Goal: Complete application form: Complete application form

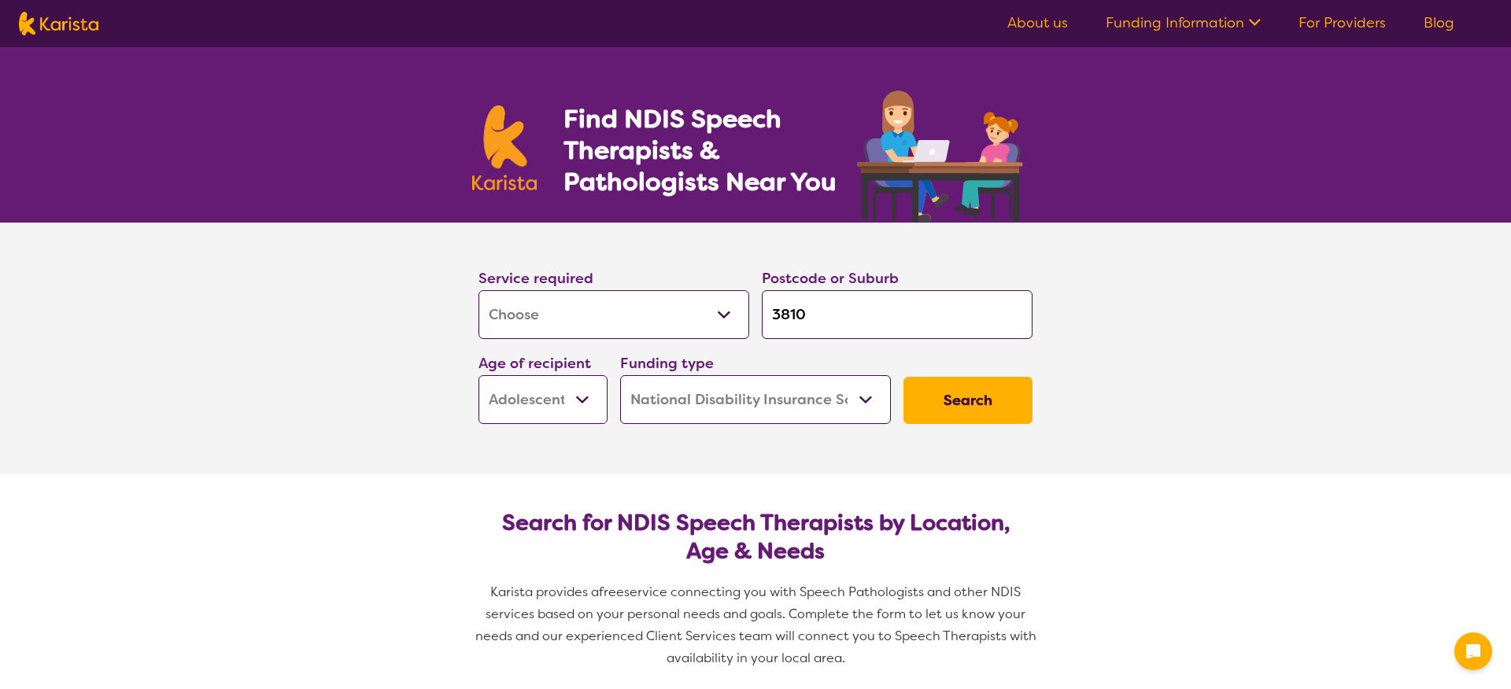
select select "[MEDICAL_DATA]"
select select "AS"
select select "NDIS"
select select "[MEDICAL_DATA]"
select select "AS"
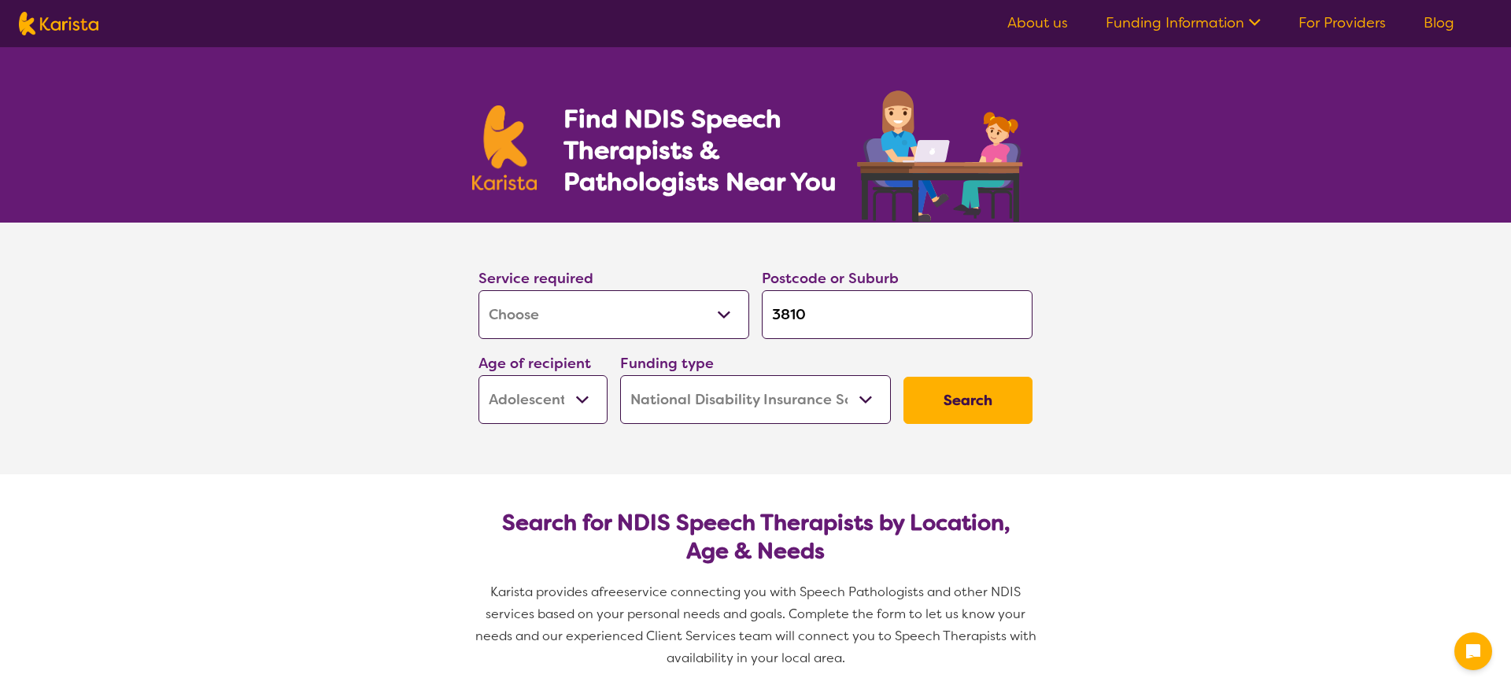
select select "NDIS"
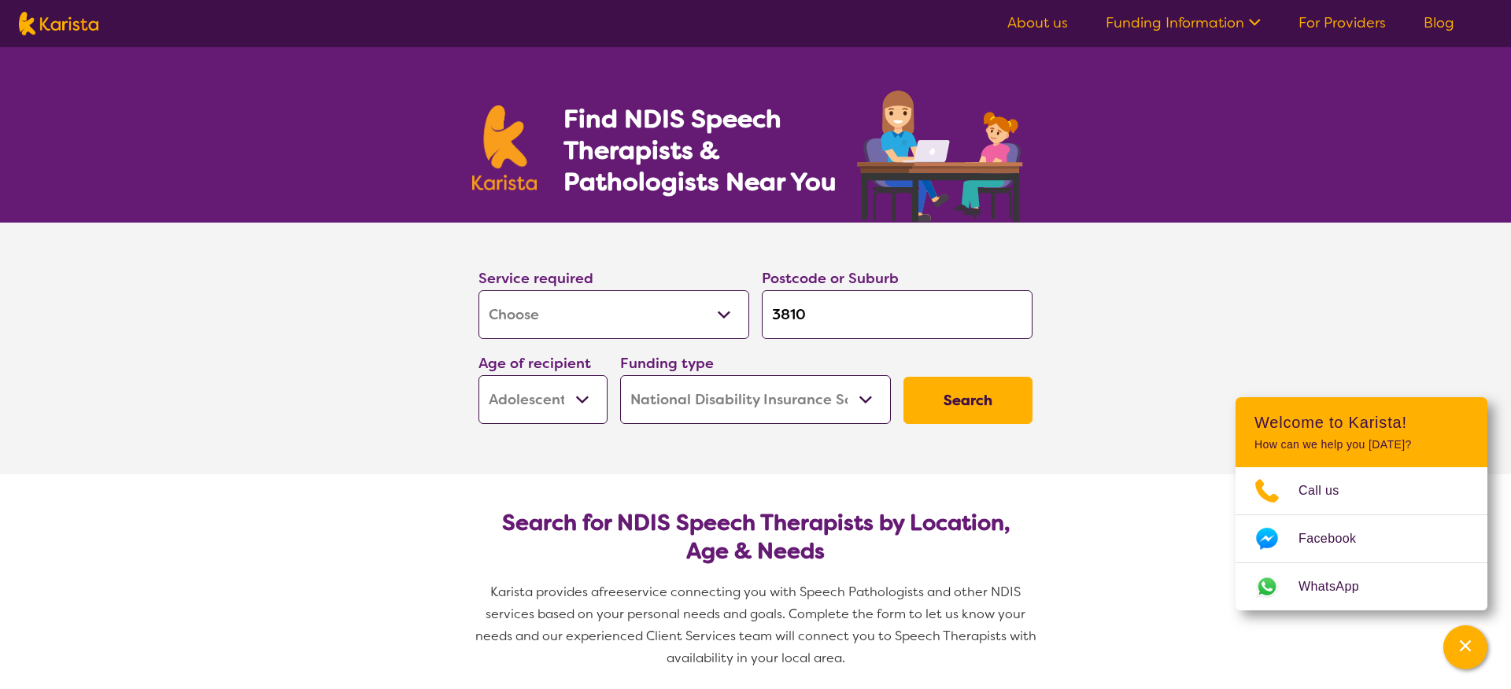
click at [840, 312] on input "3810" at bounding box center [897, 314] width 271 height 49
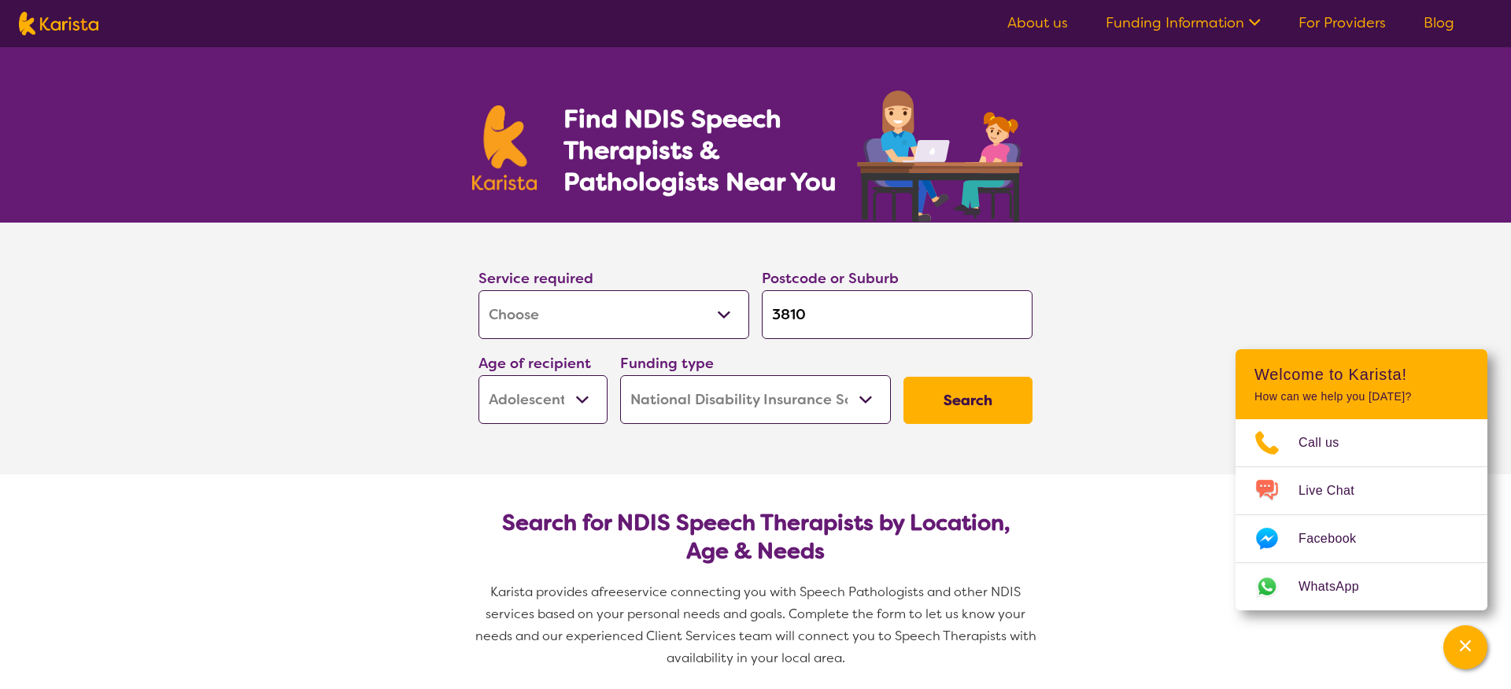
click at [844, 326] on input "3810" at bounding box center [897, 314] width 271 height 49
type input "381"
type input "38"
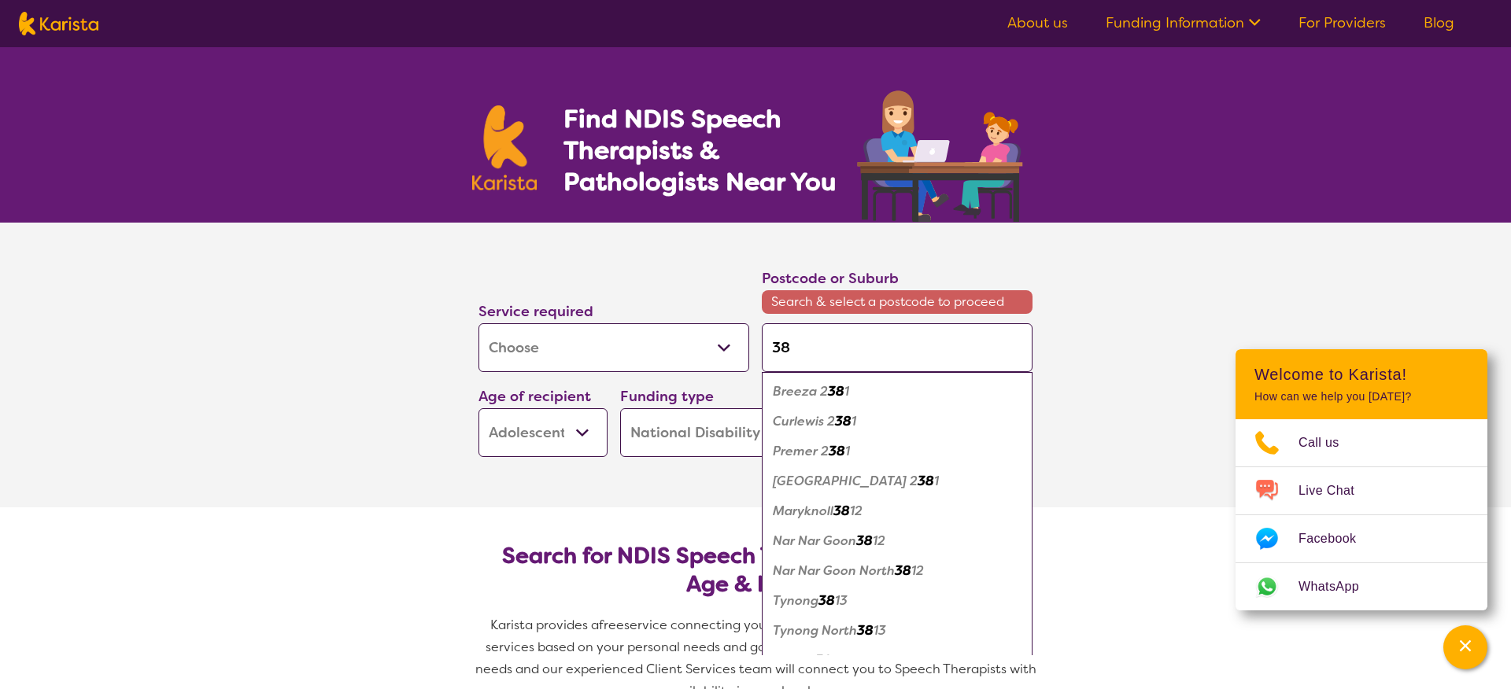
type input "380"
type input "3809"
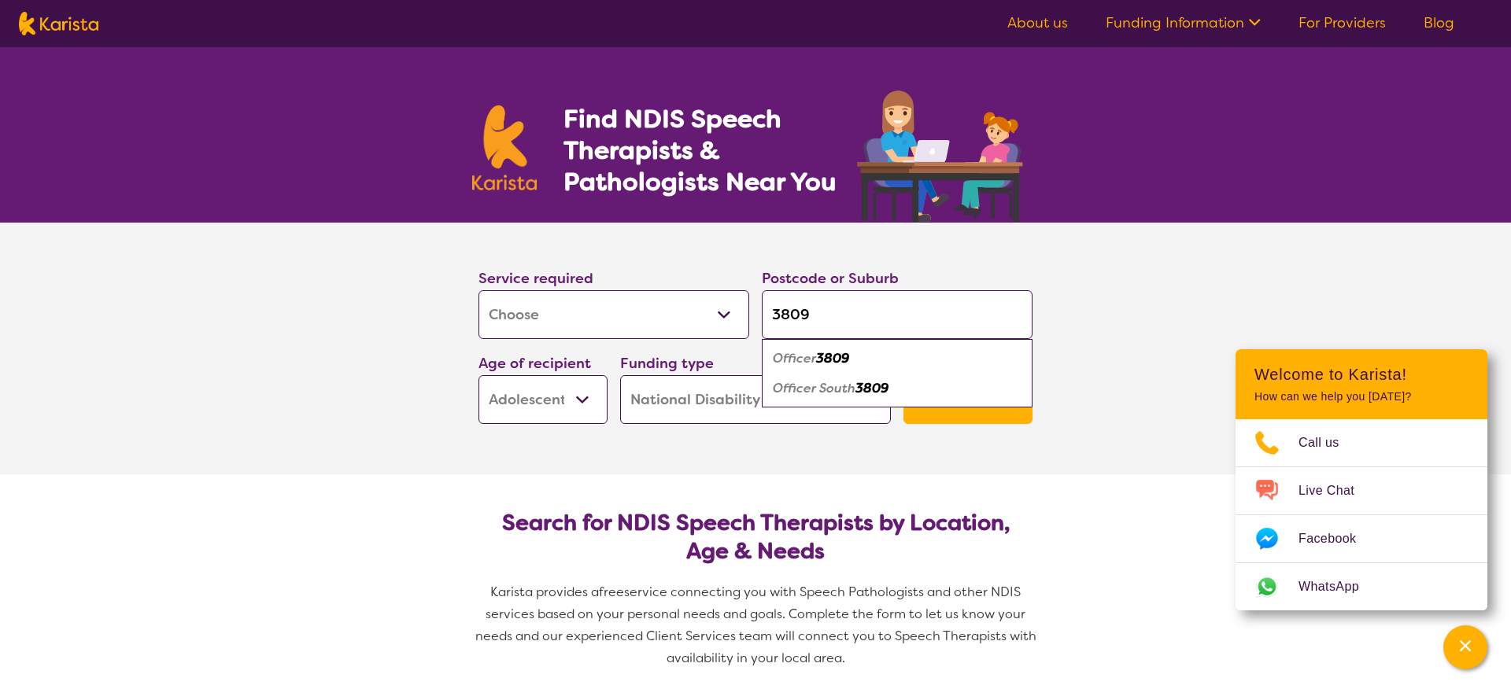
type input "3809"
click at [839, 357] on em "3809" at bounding box center [832, 358] width 33 height 17
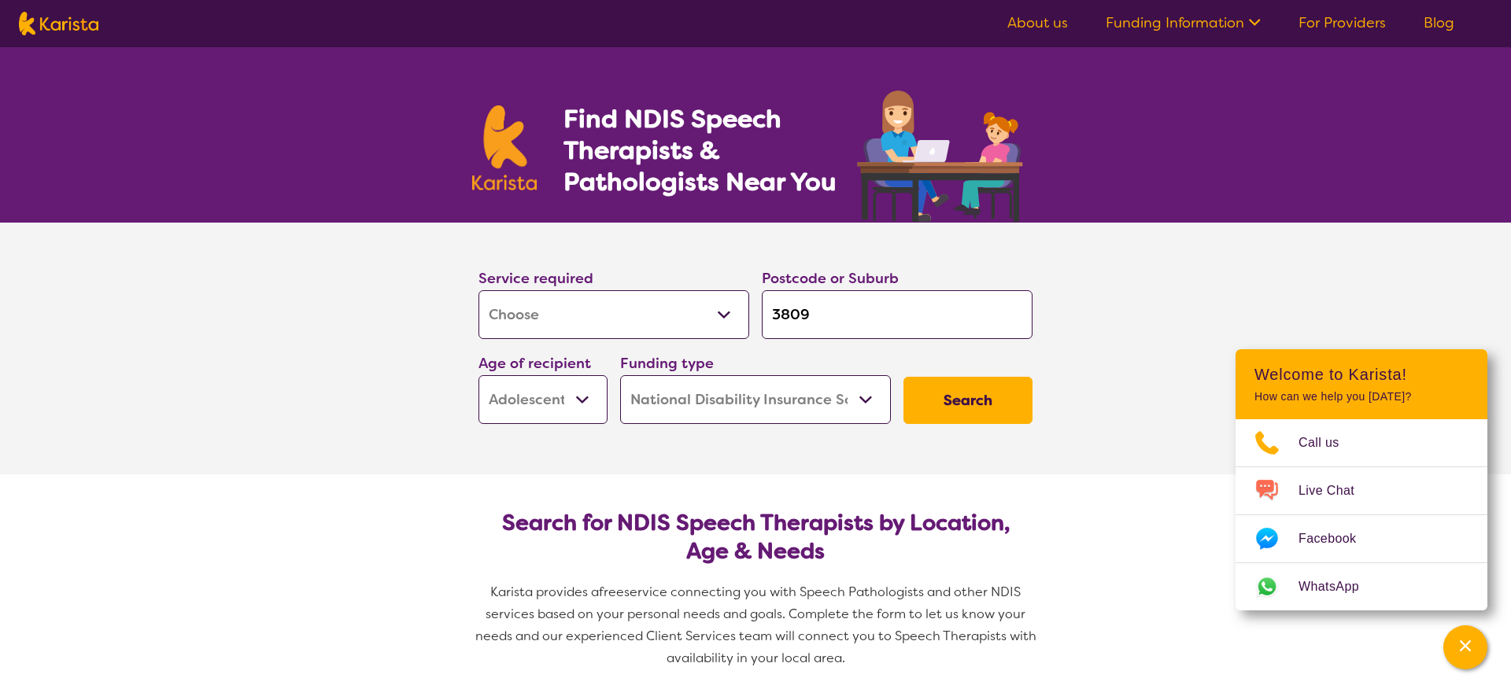
click at [575, 396] on select "Early Childhood - 0 to 9 Child - 10 to 11 Adolescent - 12 to 17 Adult - 18 to 6…" at bounding box center [542, 399] width 129 height 49
click at [678, 408] on select "Home Care Package (HCP) National Disability Insurance Scheme (NDIS) I don't know" at bounding box center [755, 399] width 271 height 49
click at [969, 392] on button "Search" at bounding box center [967, 400] width 129 height 47
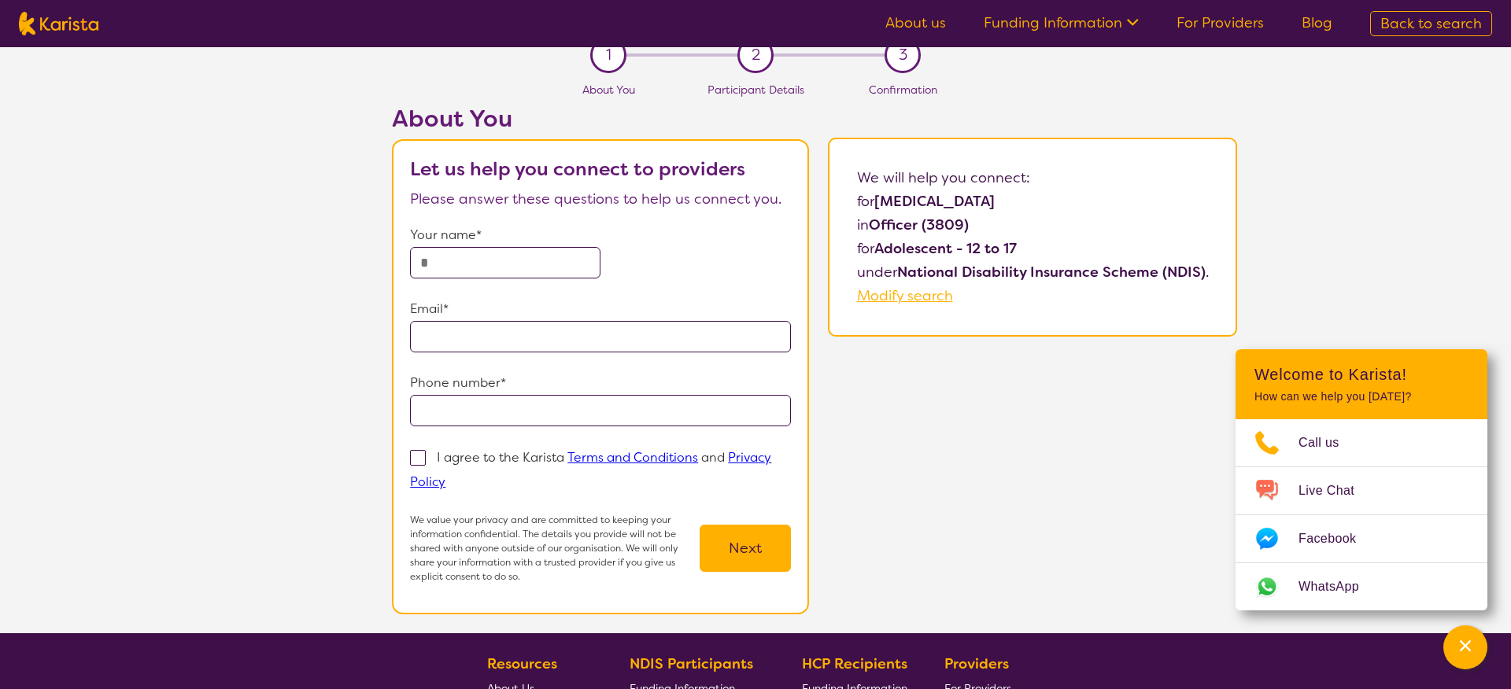
scroll to position [14, 0]
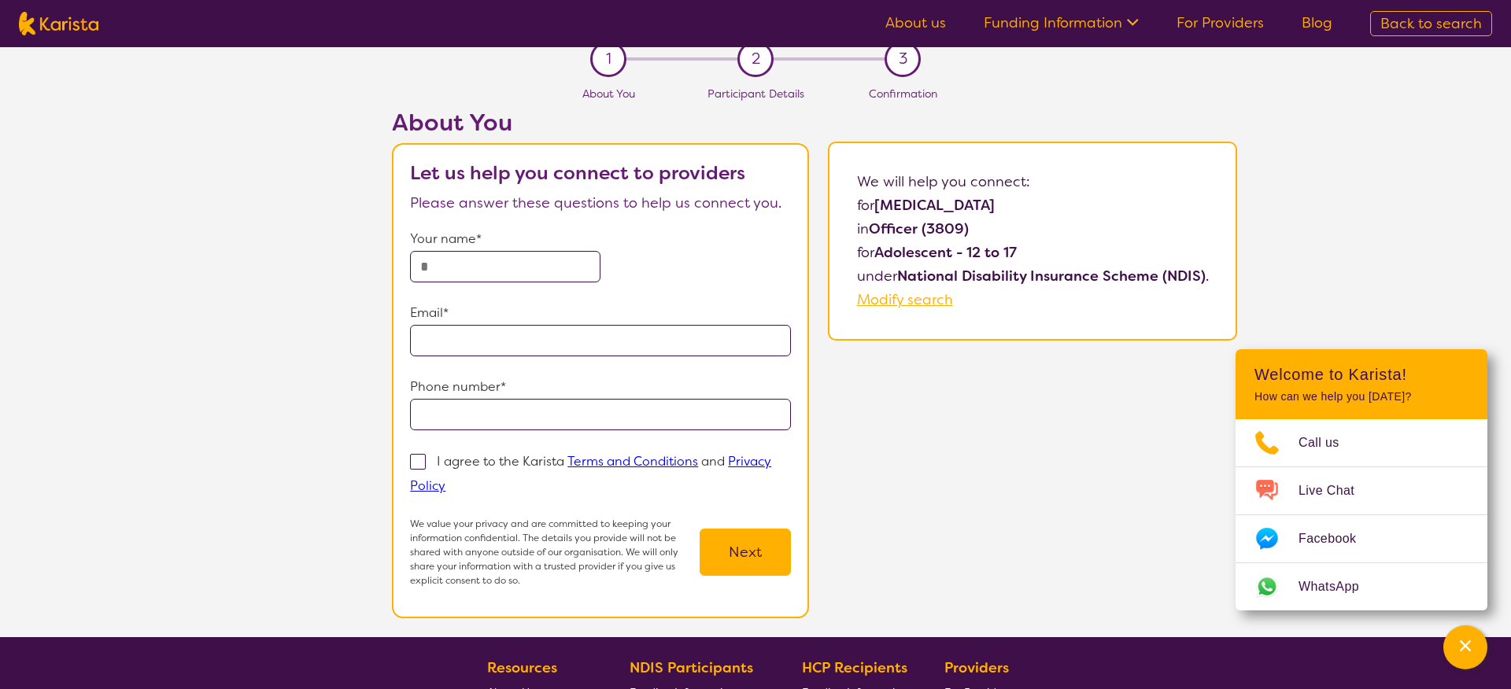
click at [504, 267] on input "text" at bounding box center [505, 266] width 190 height 31
type input "****"
click at [515, 344] on input "email" at bounding box center [600, 340] width 381 height 31
type input "**********"
click at [544, 418] on input "tel" at bounding box center [600, 414] width 381 height 31
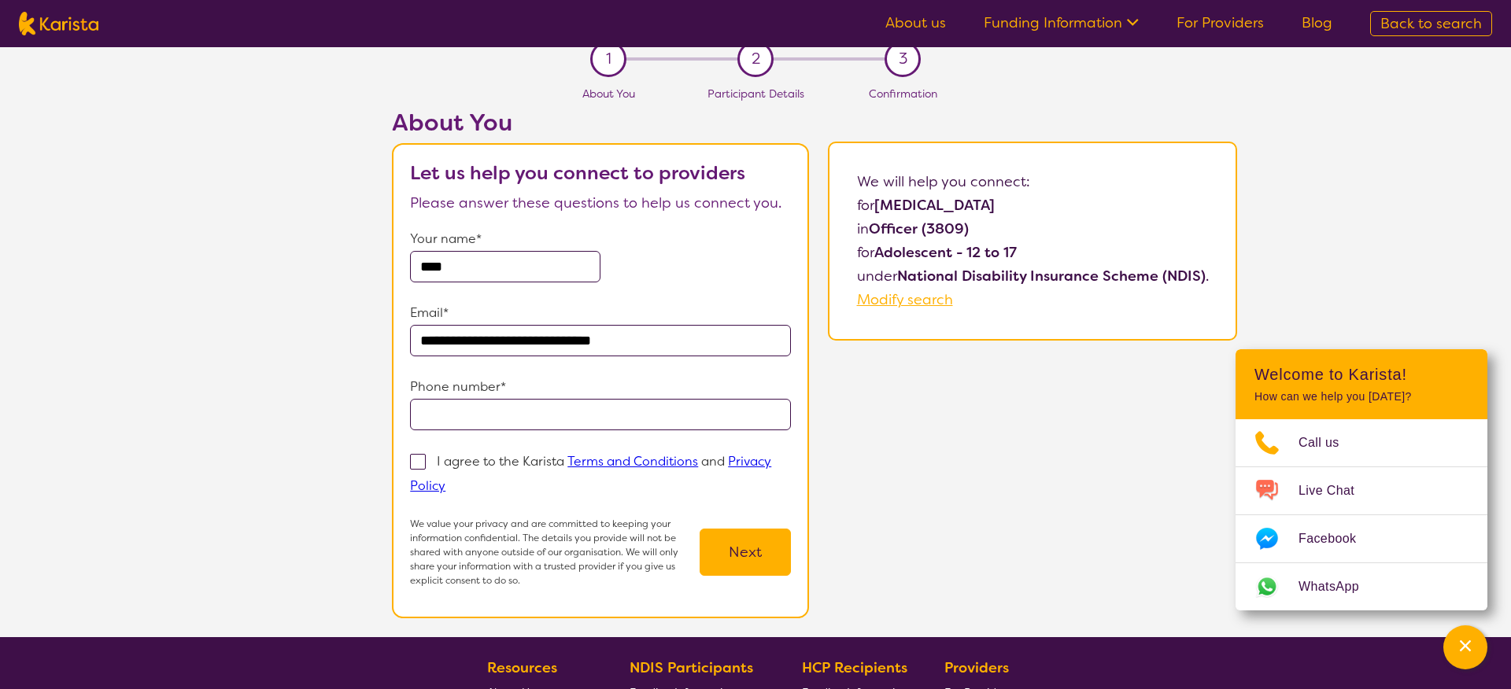
click at [519, 409] on input "tel" at bounding box center [600, 414] width 381 height 31
type input "**********"
click at [426, 466] on span at bounding box center [418, 462] width 16 height 16
click at [445, 480] on input "I agree to the Karista Terms and Conditions and Privacy Policy" at bounding box center [450, 485] width 10 height 10
checkbox input "true"
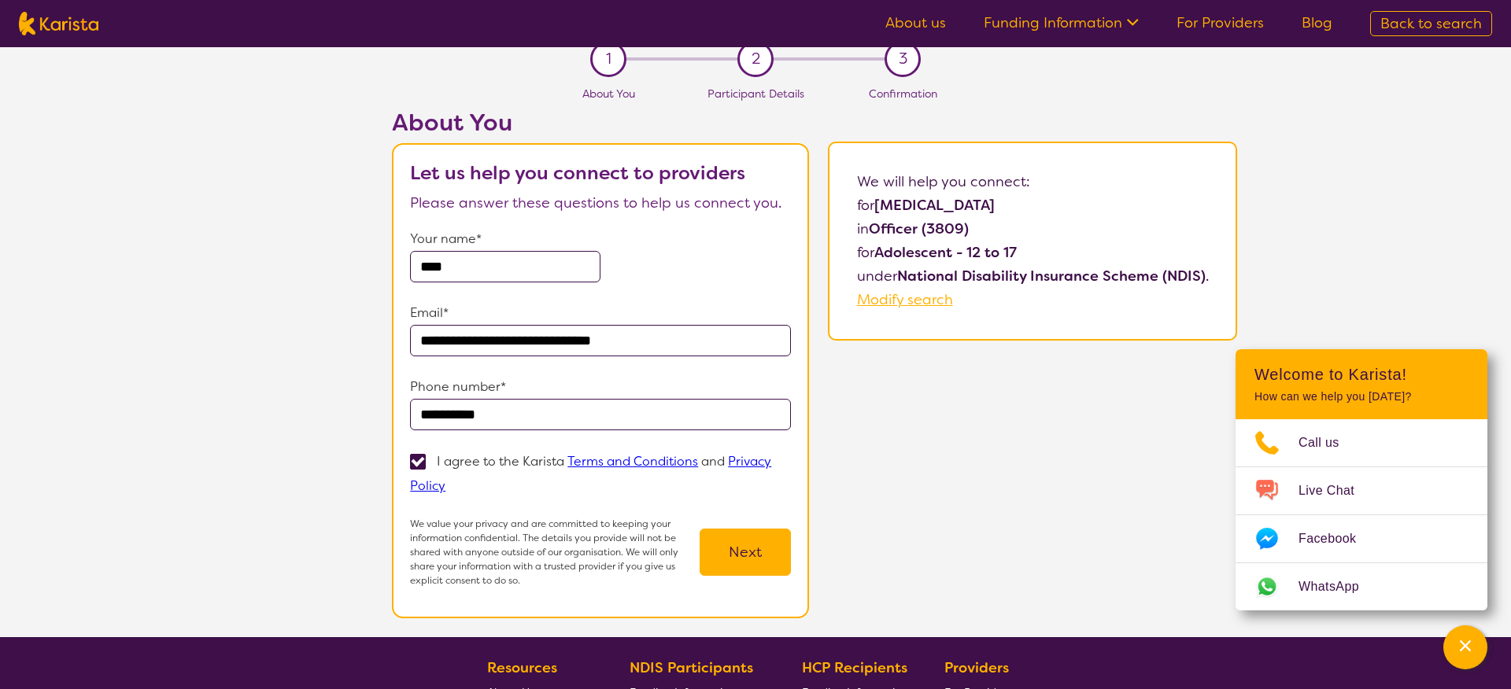
click at [737, 538] on button "Next" at bounding box center [745, 552] width 91 height 47
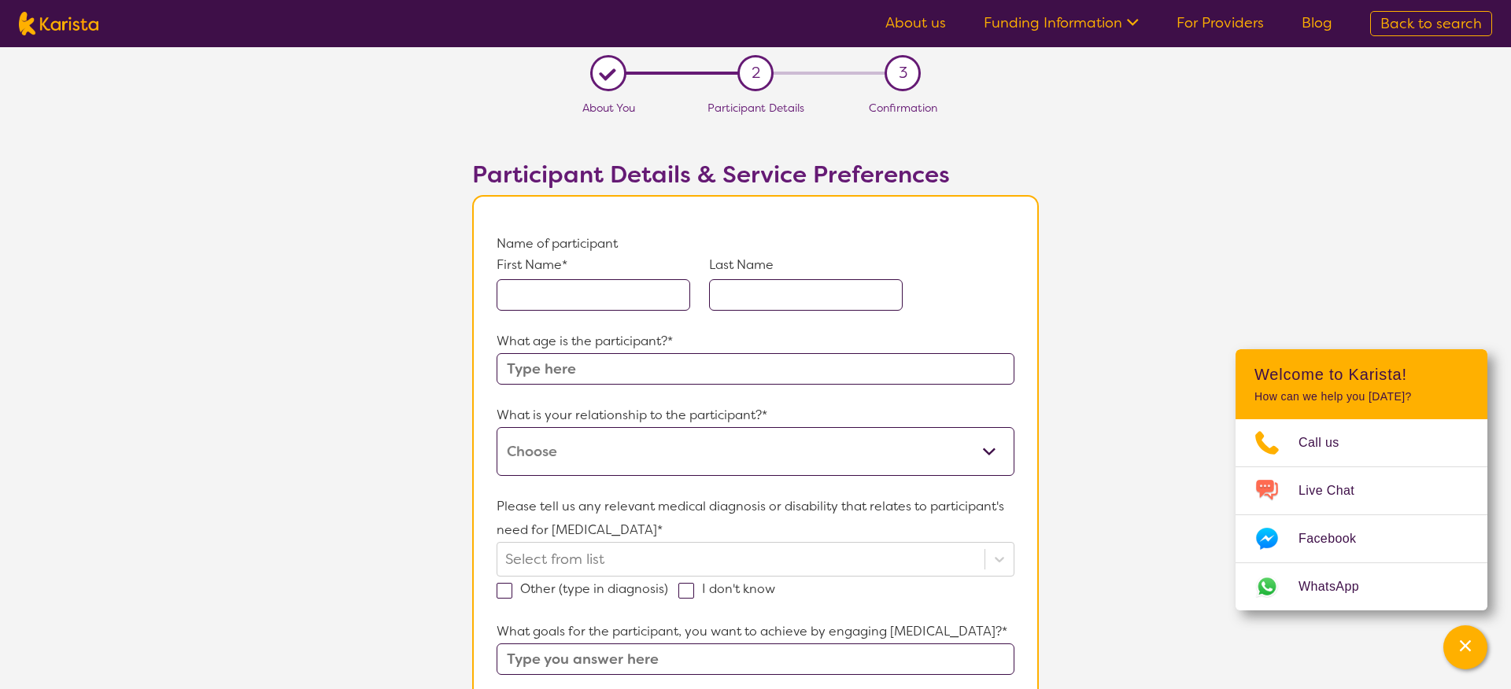
click at [589, 295] on input "text" at bounding box center [594, 294] width 194 height 31
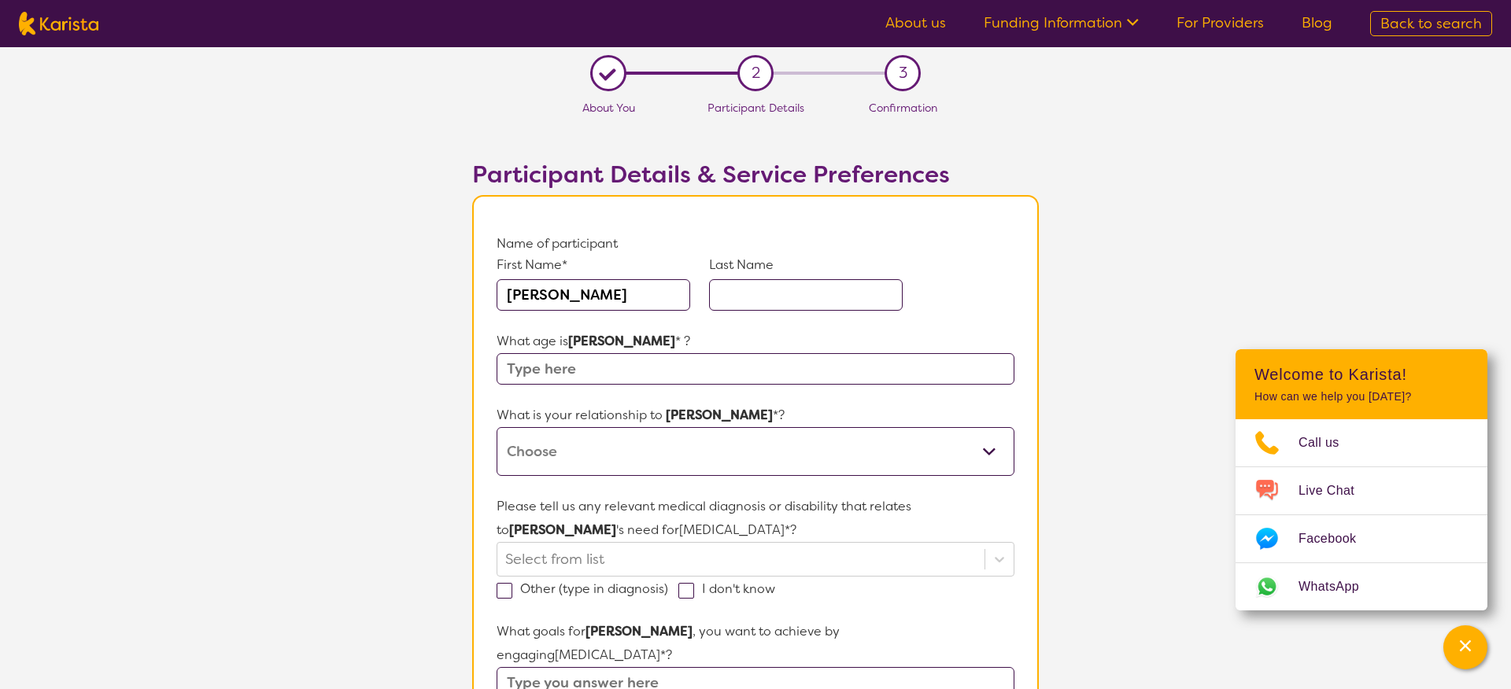
type input "[PERSON_NAME]"
click at [777, 298] on input "text" at bounding box center [806, 294] width 194 height 31
type input "[PERSON_NAME]"
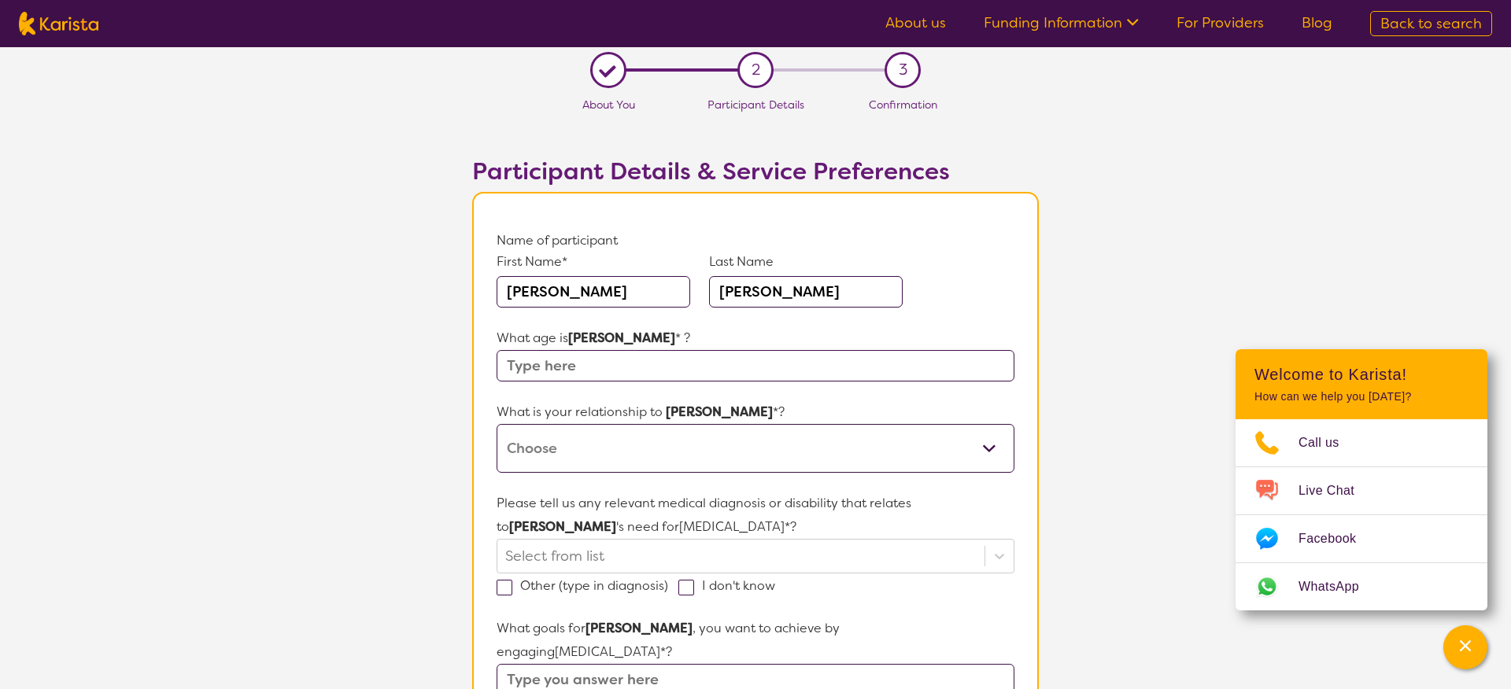
click at [744, 366] on input "text" at bounding box center [756, 365] width 518 height 31
click at [739, 364] on input "text" at bounding box center [756, 365] width 518 height 31
type input "14"
click at [746, 430] on select "This request is for myself I am their parent I am their child I am their spouse…" at bounding box center [756, 448] width 518 height 49
select select "I am their Support Coordinator"
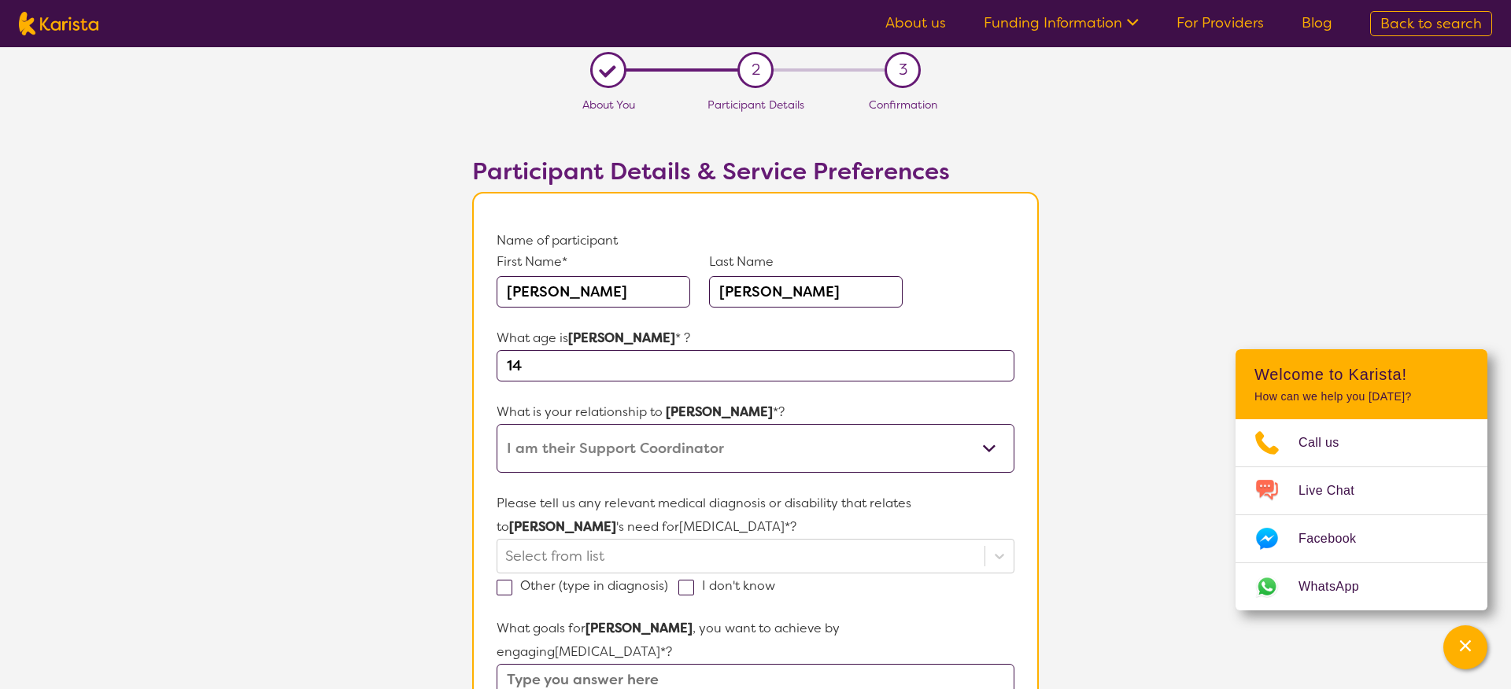
click at [741, 492] on p "Please tell us any relevant medical diagnosis or disability that relates to [PE…" at bounding box center [756, 515] width 518 height 47
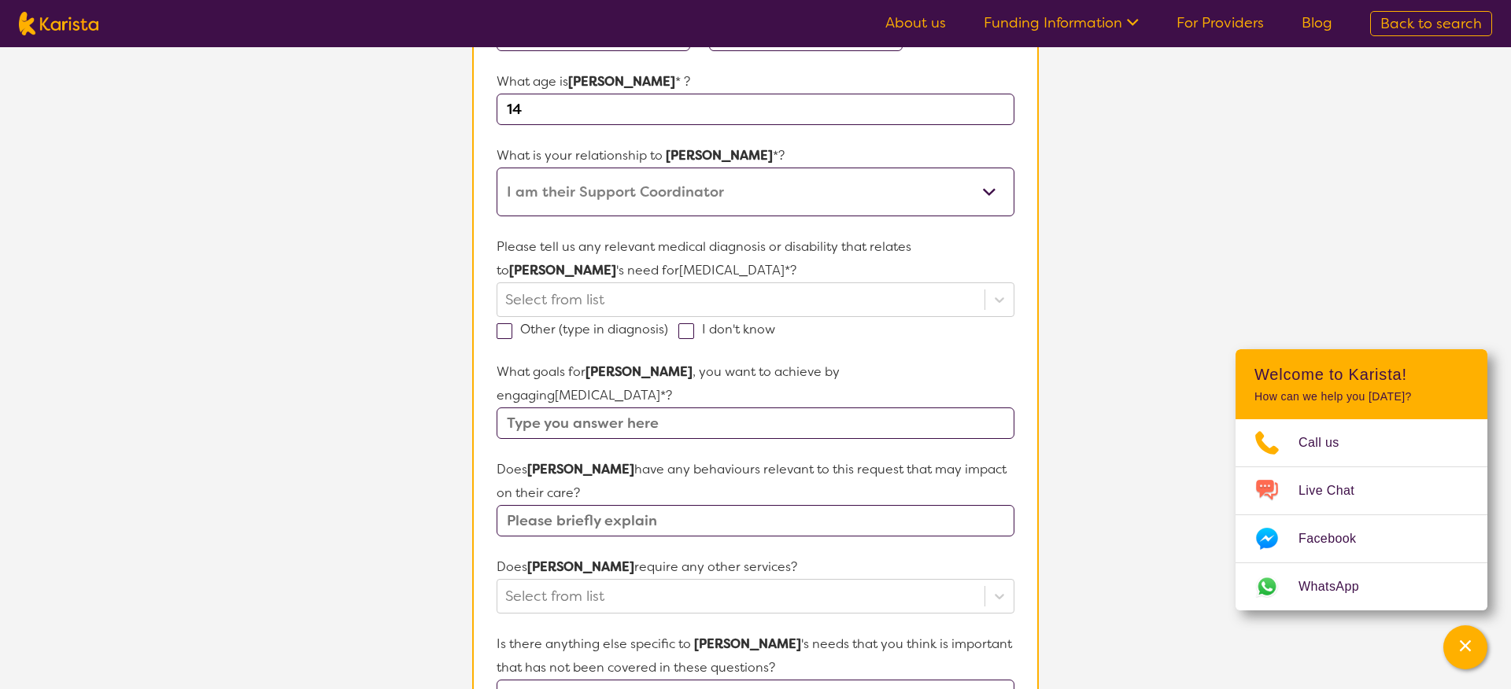
scroll to position [268, 0]
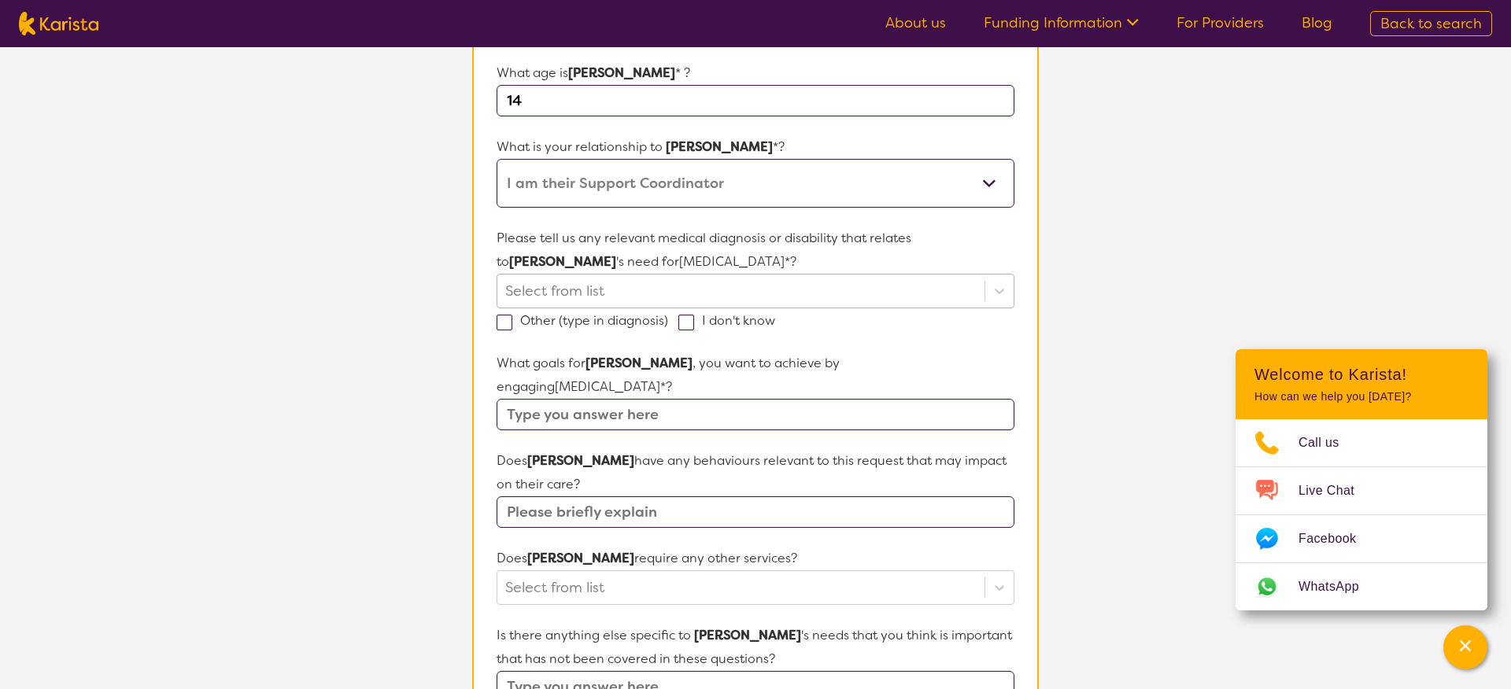
click at [747, 290] on div at bounding box center [740, 291] width 471 height 27
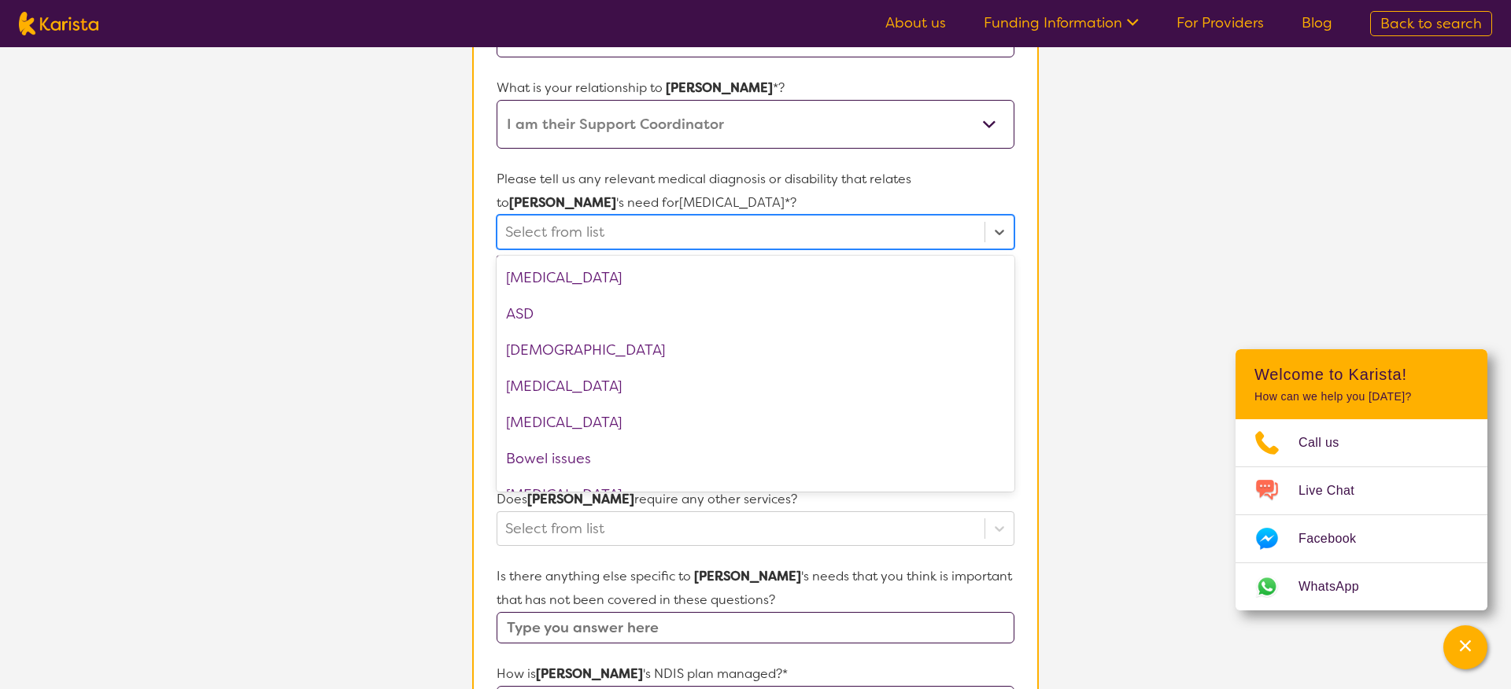
scroll to position [255, 0]
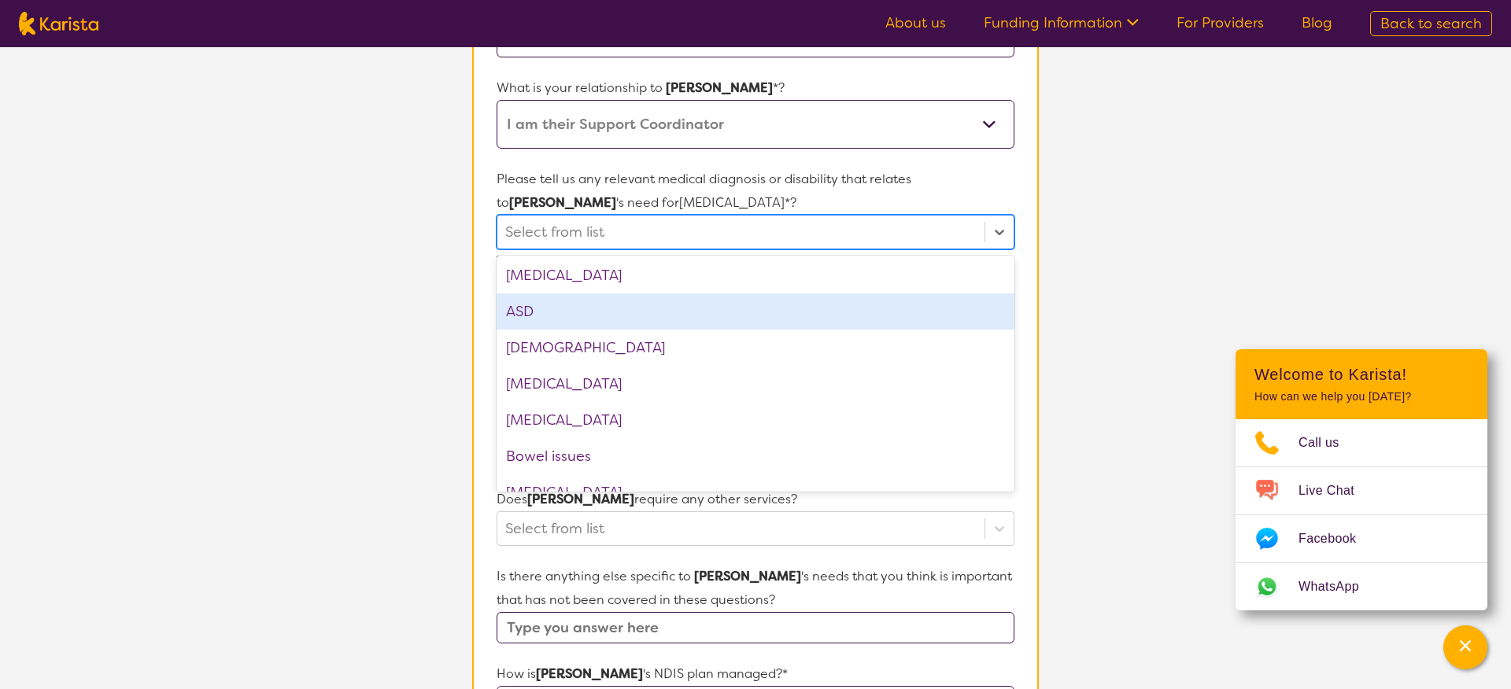
click at [722, 309] on div "ASD" at bounding box center [756, 312] width 518 height 36
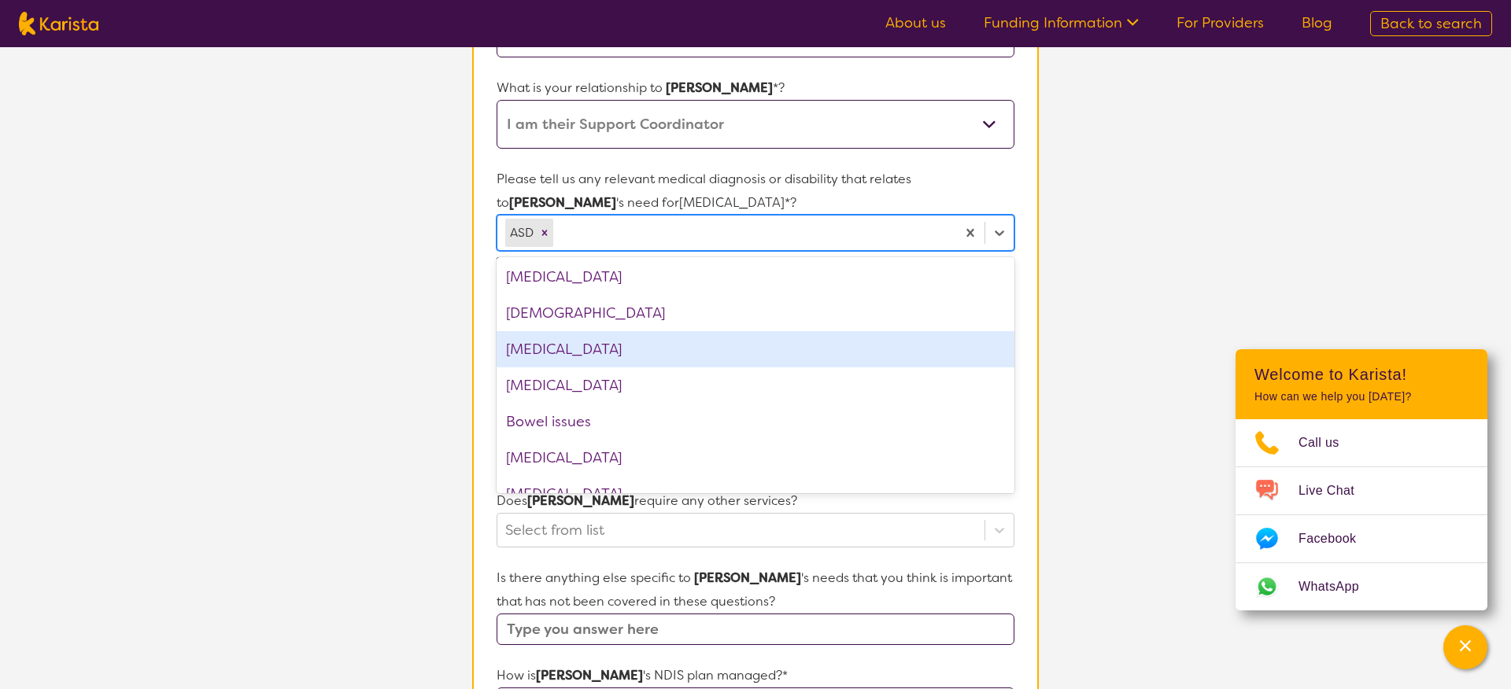
click at [743, 338] on div "[MEDICAL_DATA]" at bounding box center [756, 349] width 518 height 36
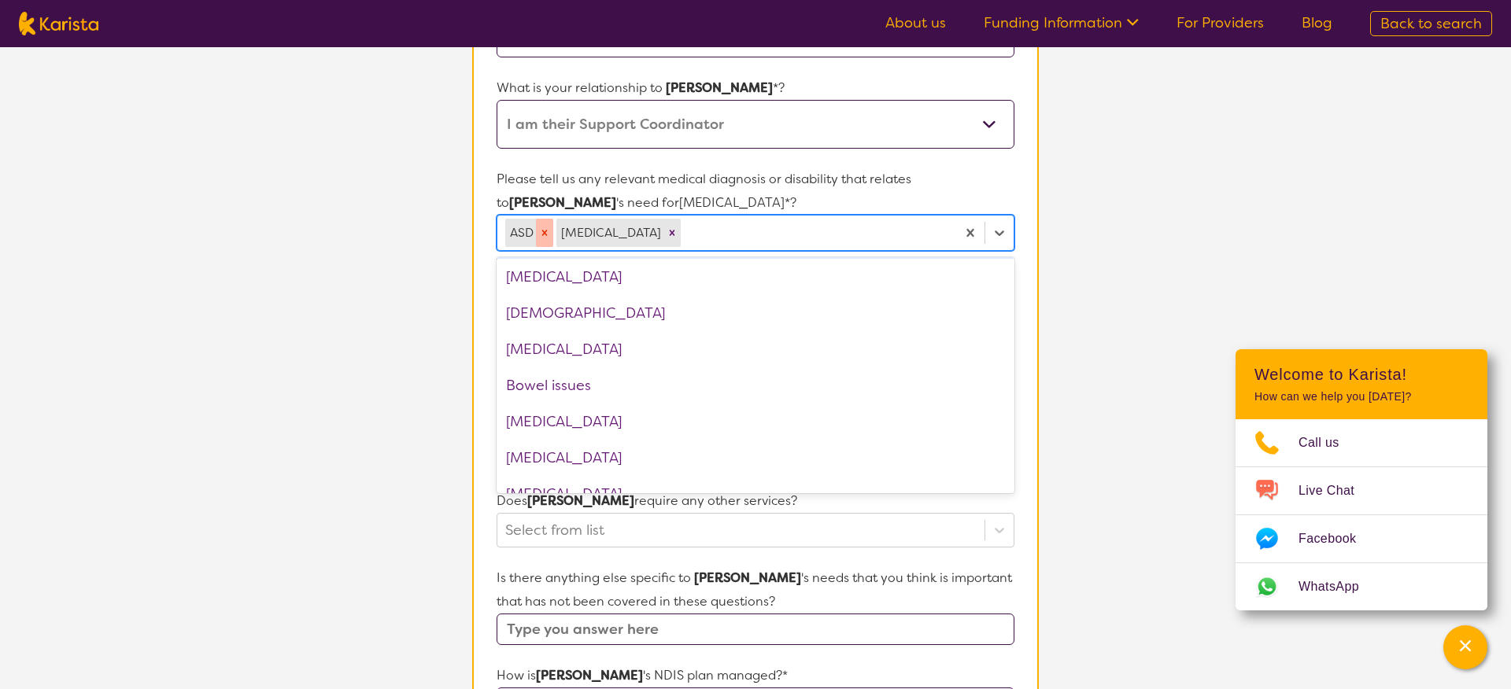
click at [545, 235] on icon "Remove ASD" at bounding box center [544, 232] width 11 height 11
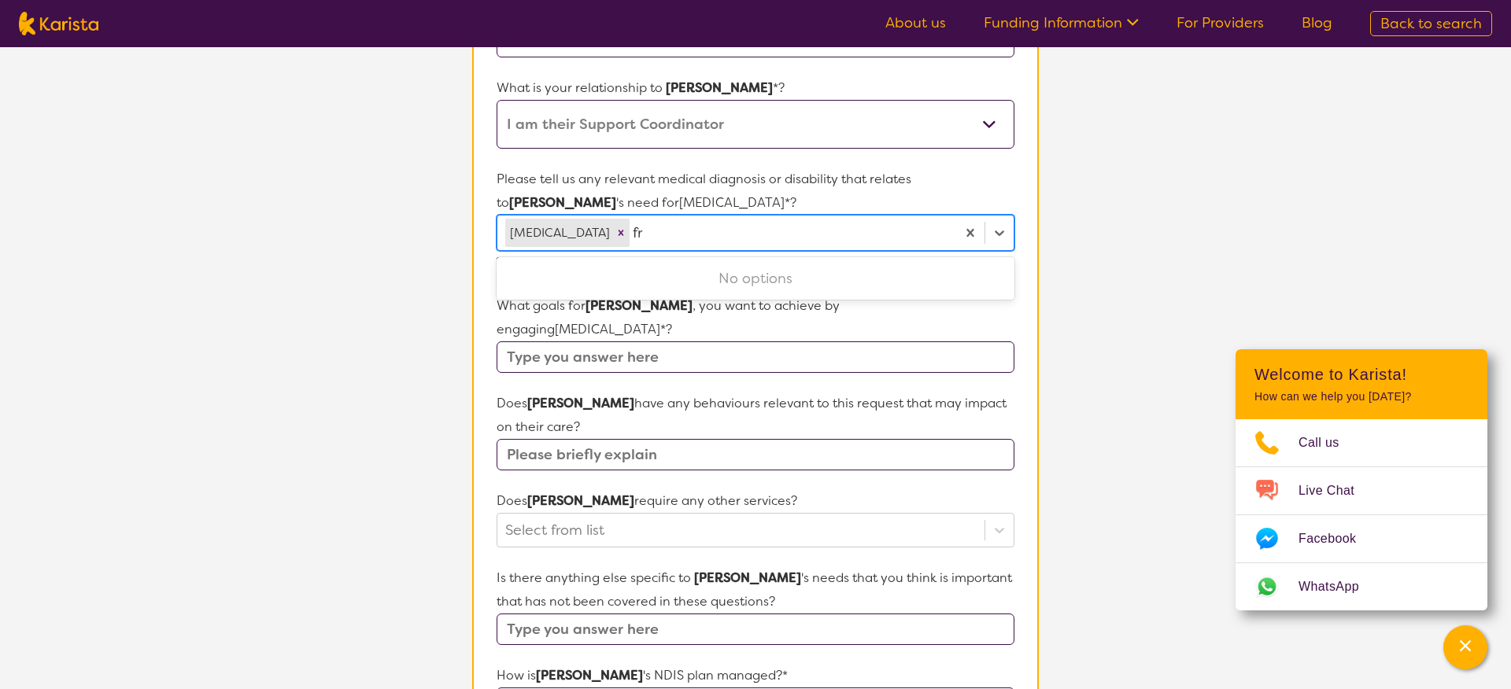
type input "f"
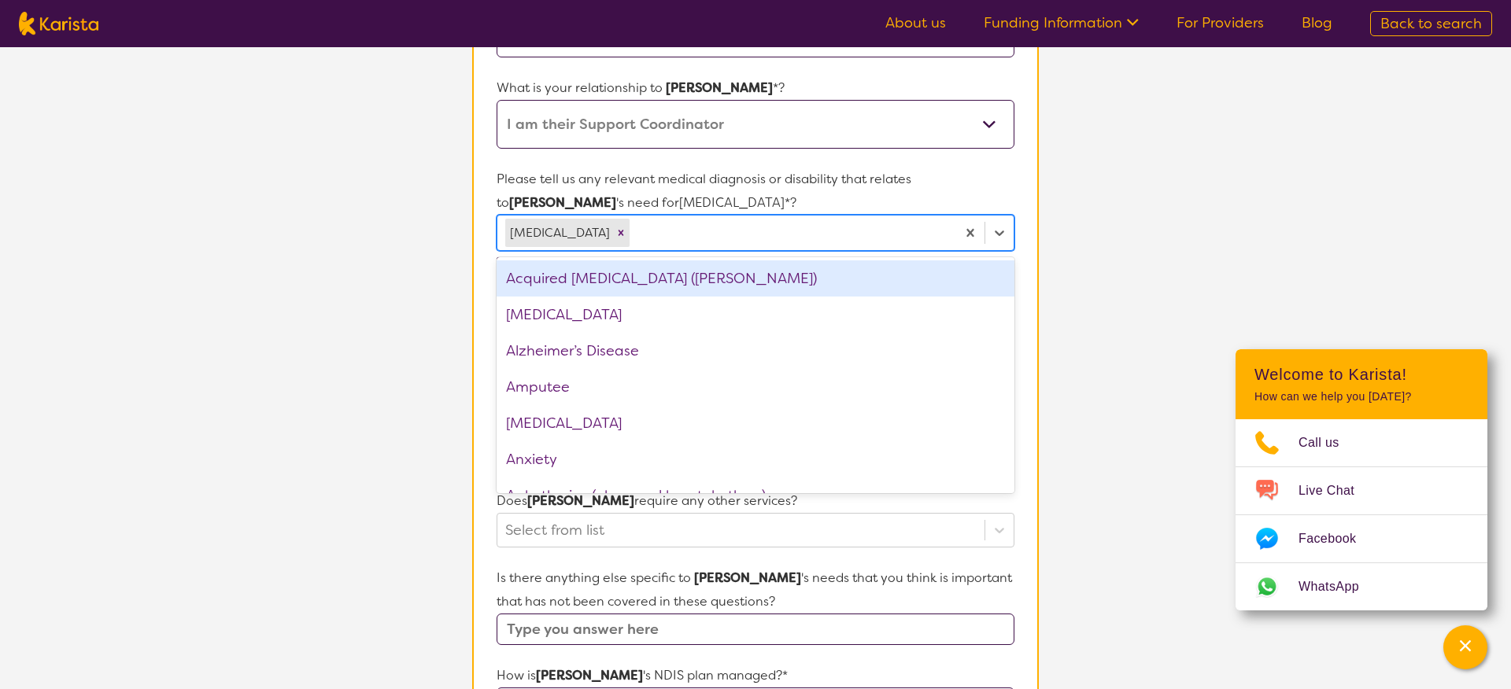
click at [768, 235] on div at bounding box center [791, 233] width 316 height 27
type input "int"
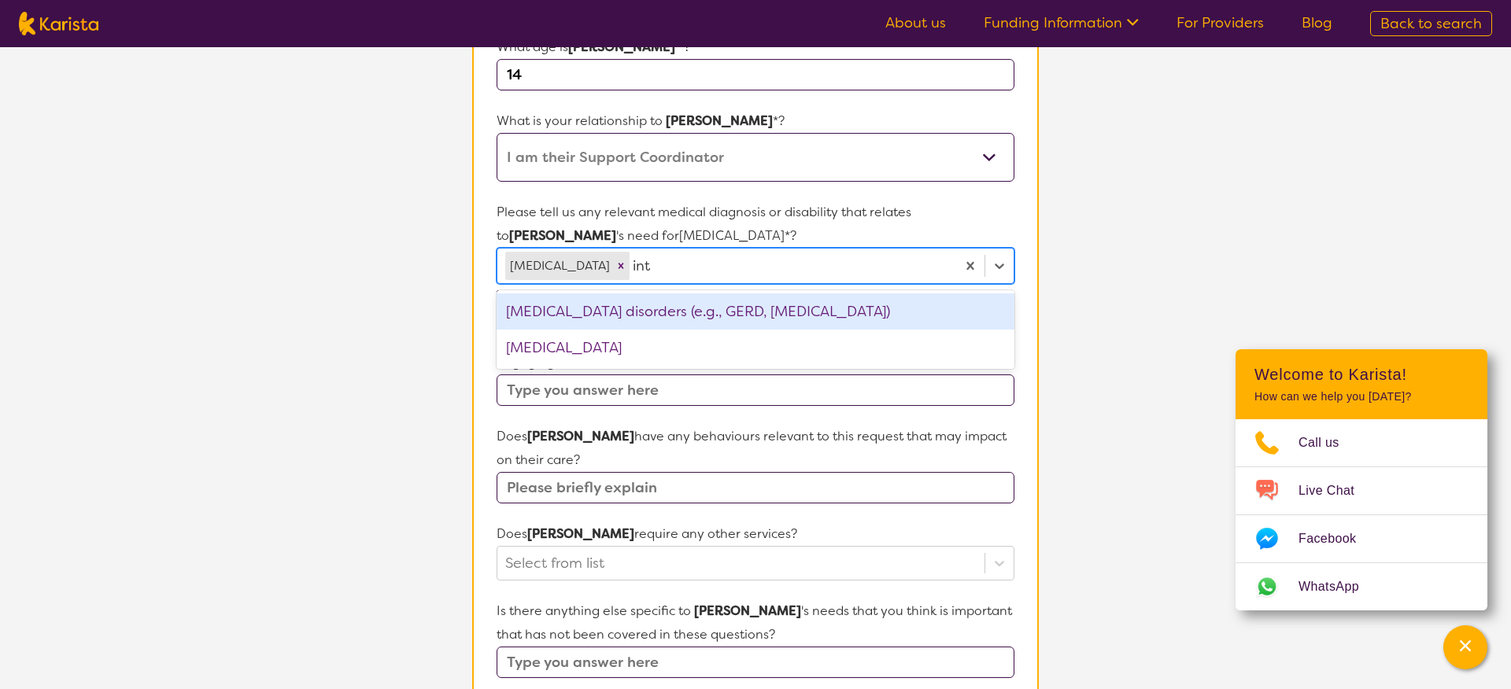
scroll to position [293, 0]
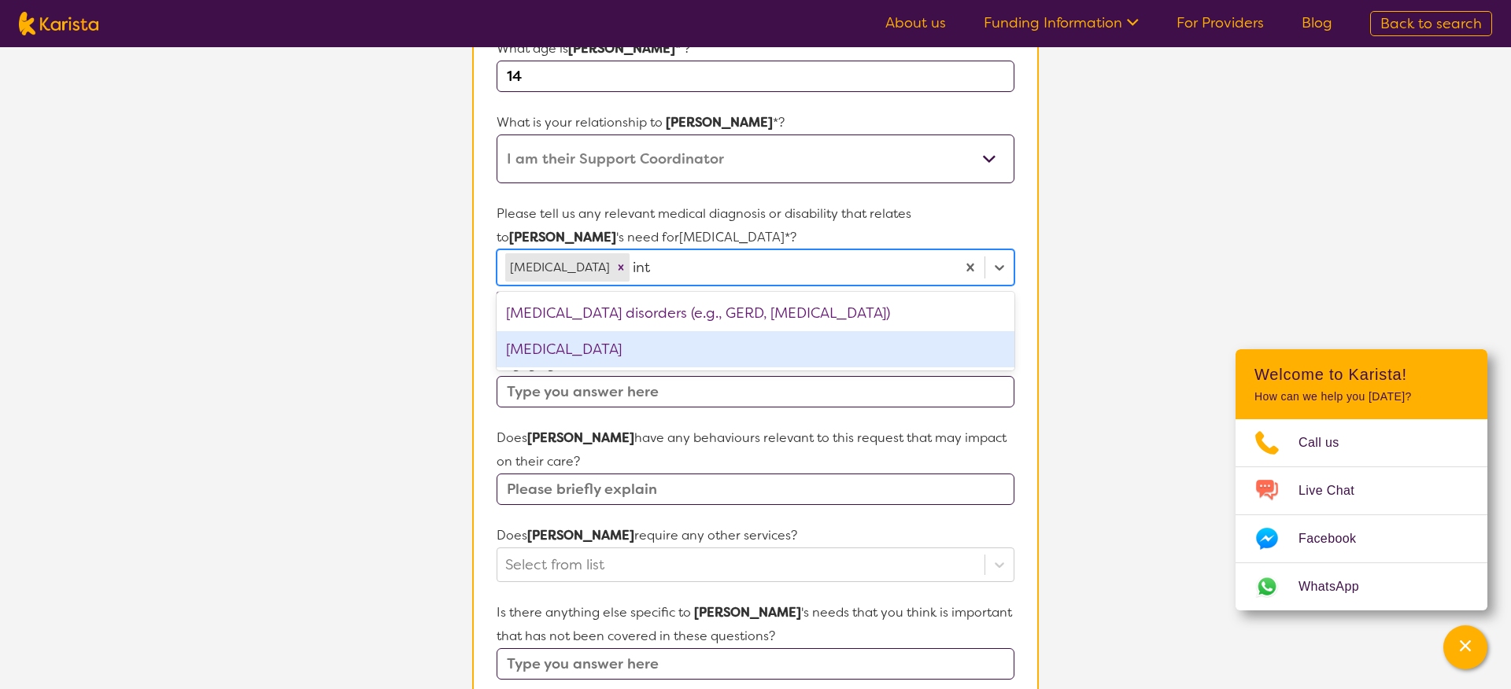
click at [759, 349] on div "[MEDICAL_DATA]" at bounding box center [756, 349] width 518 height 36
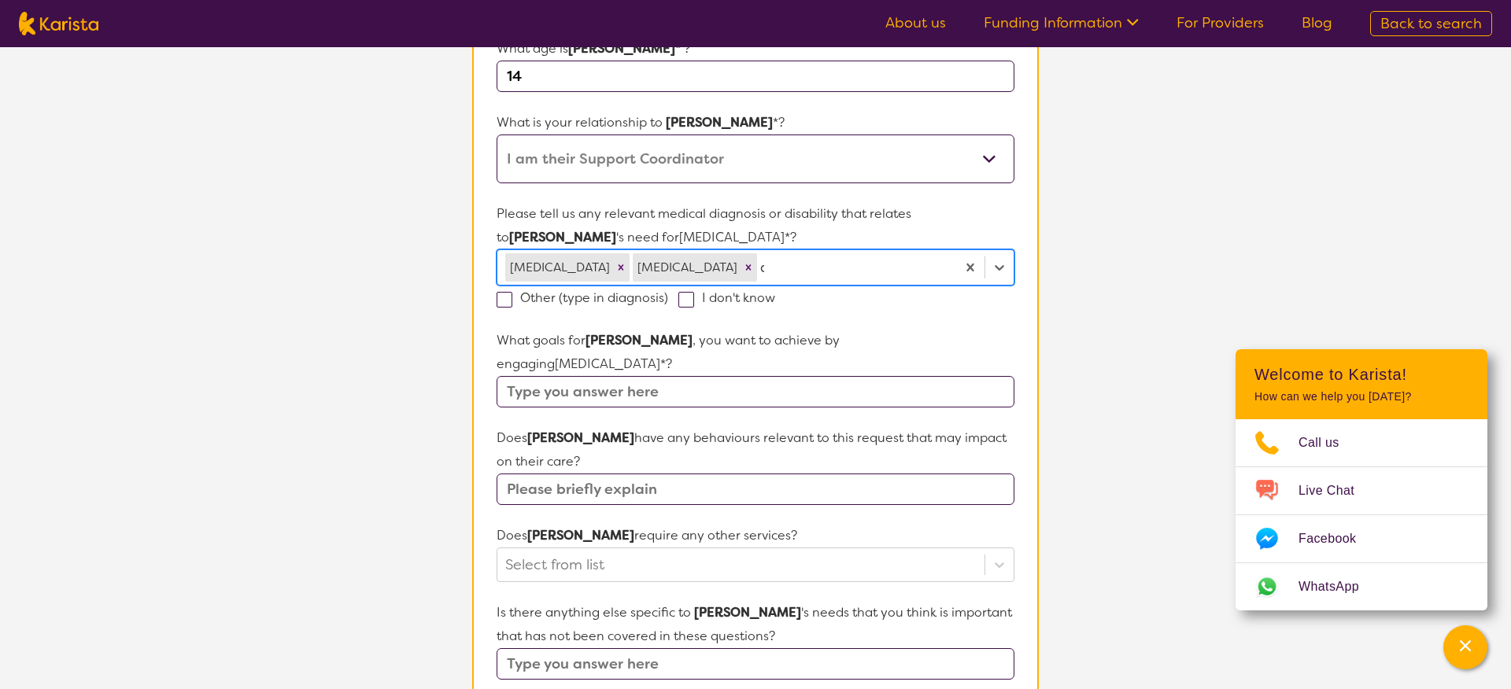
type input "an"
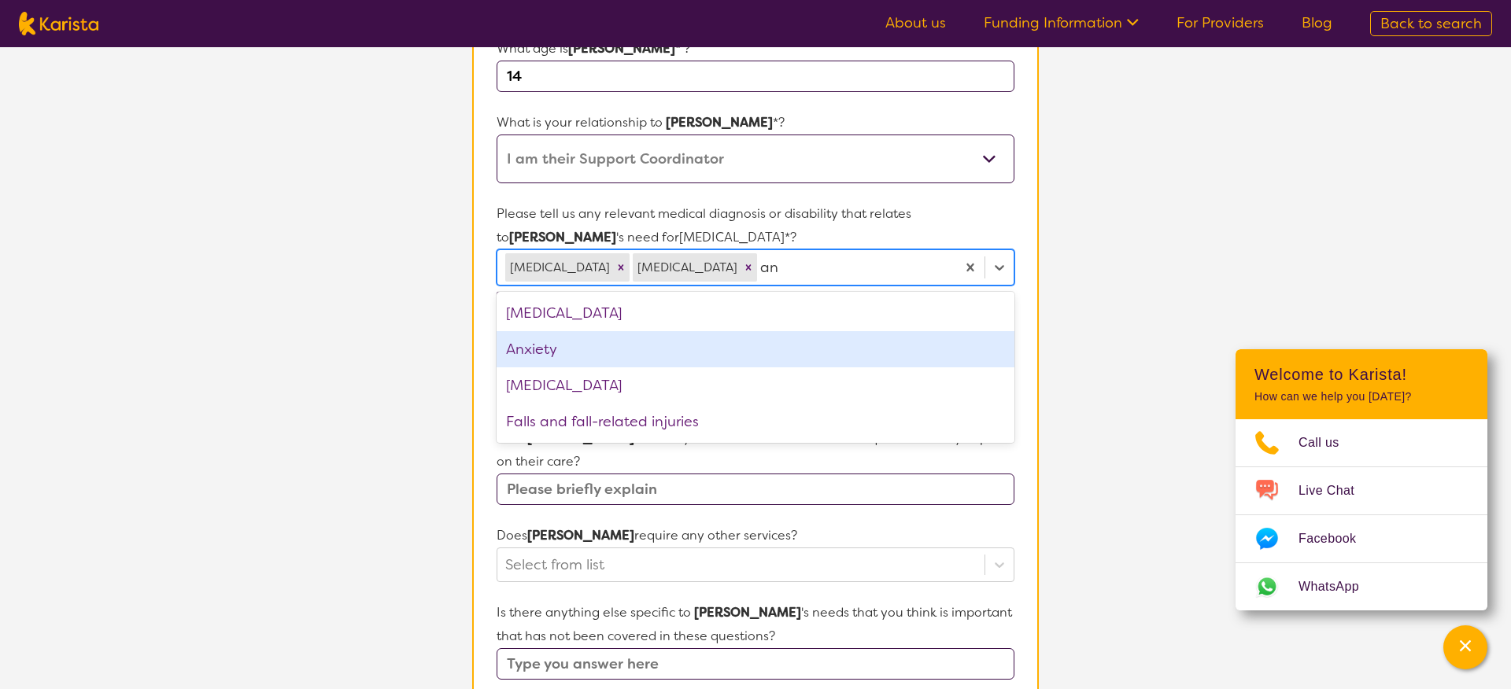
click at [681, 345] on div "Anxiety" at bounding box center [756, 349] width 518 height 36
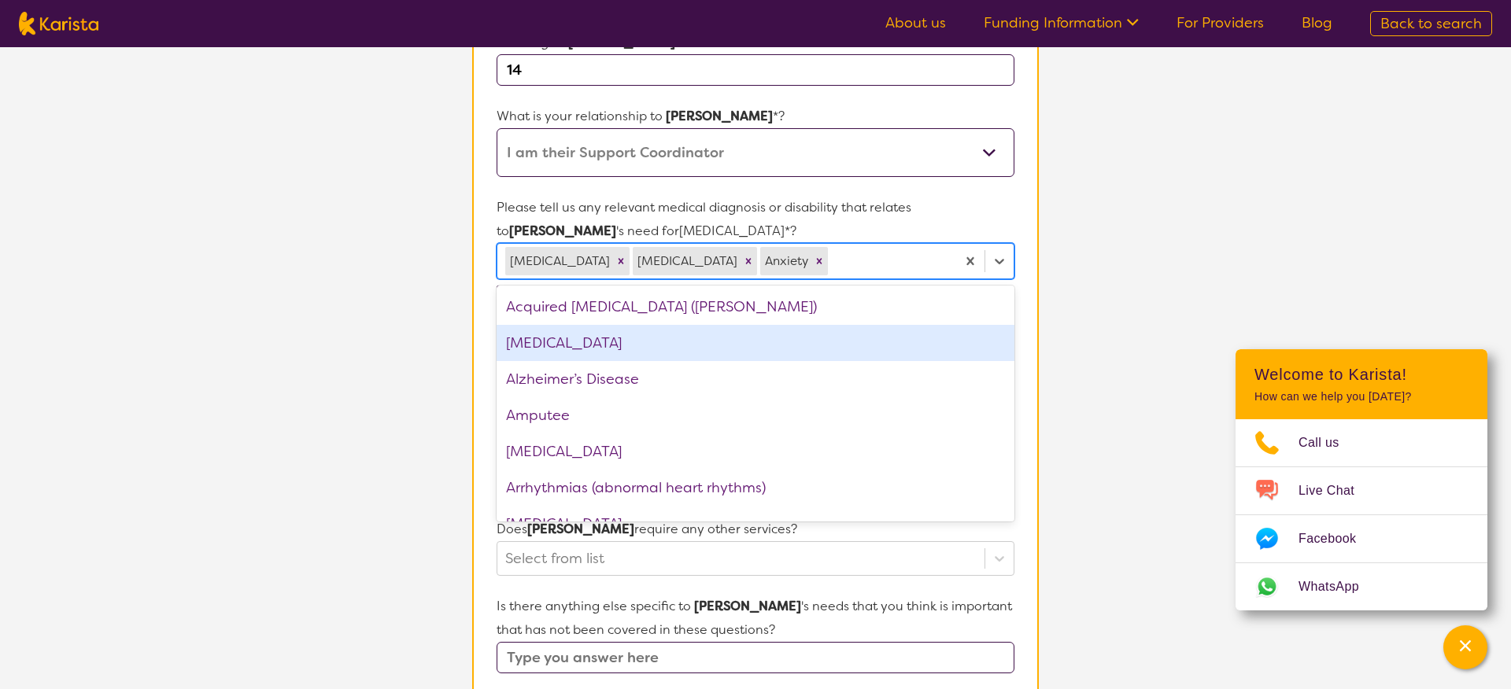
scroll to position [300, 0]
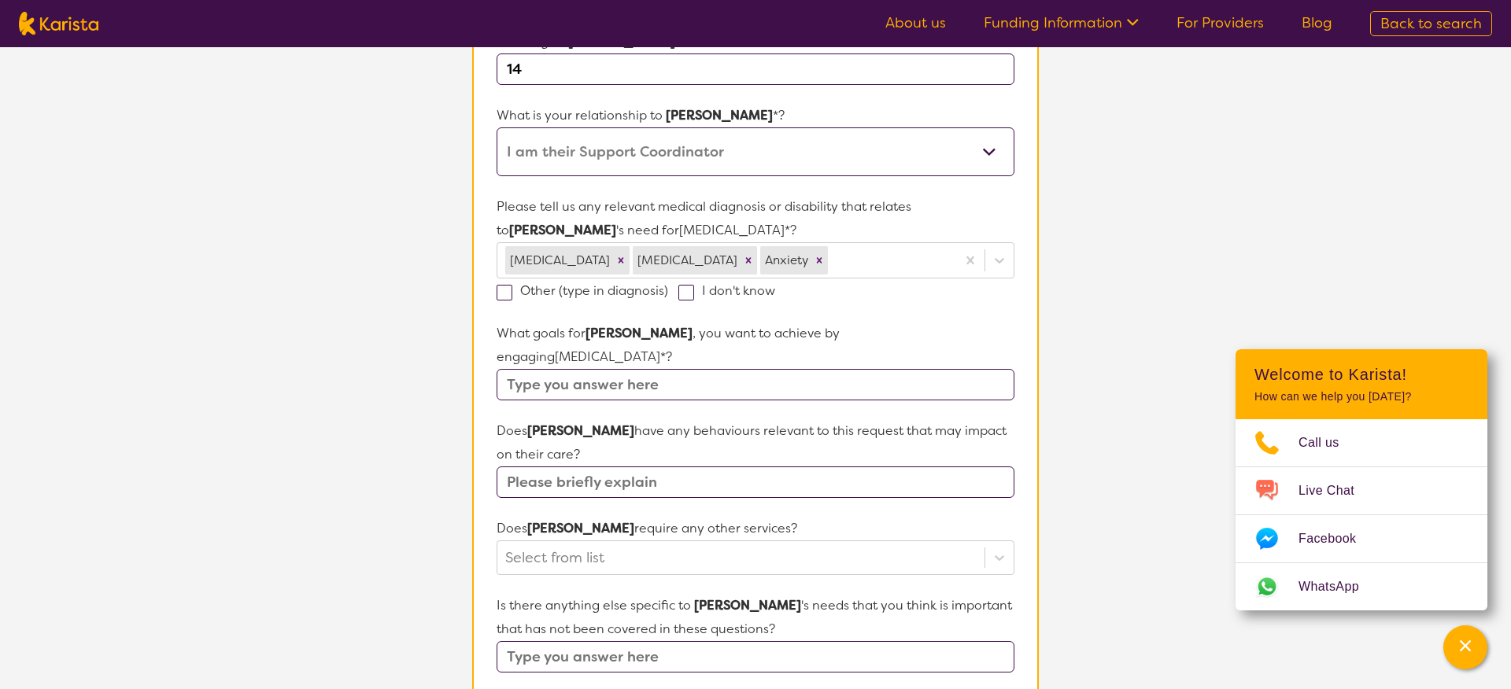
click at [1035, 284] on section "Name of participant First Name* [PERSON_NAME] Last Name [PERSON_NAME] What age …" at bounding box center [755, 499] width 567 height 1208
click at [907, 369] on input "text" at bounding box center [756, 384] width 518 height 31
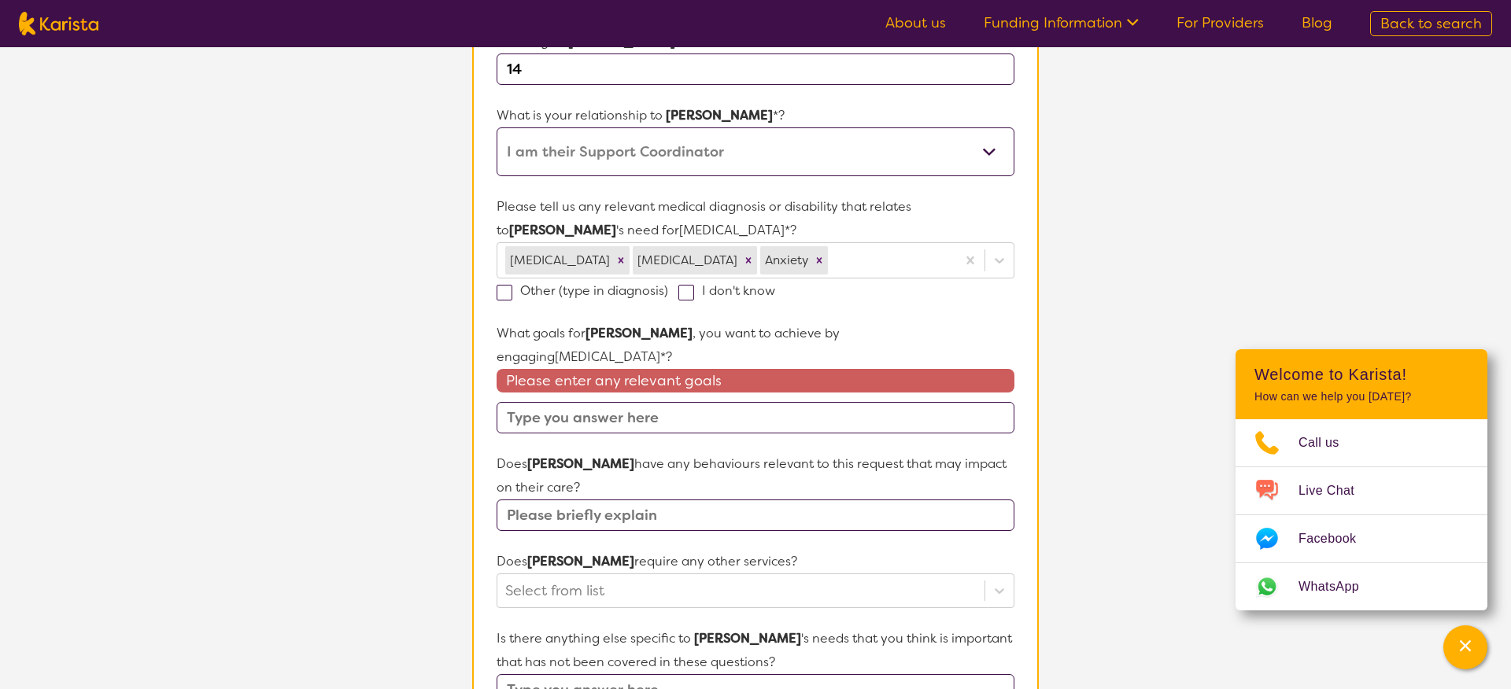
click at [696, 402] on input "text" at bounding box center [756, 417] width 518 height 31
paste input "I would like to continue developing my communication skills, particularly havin…"
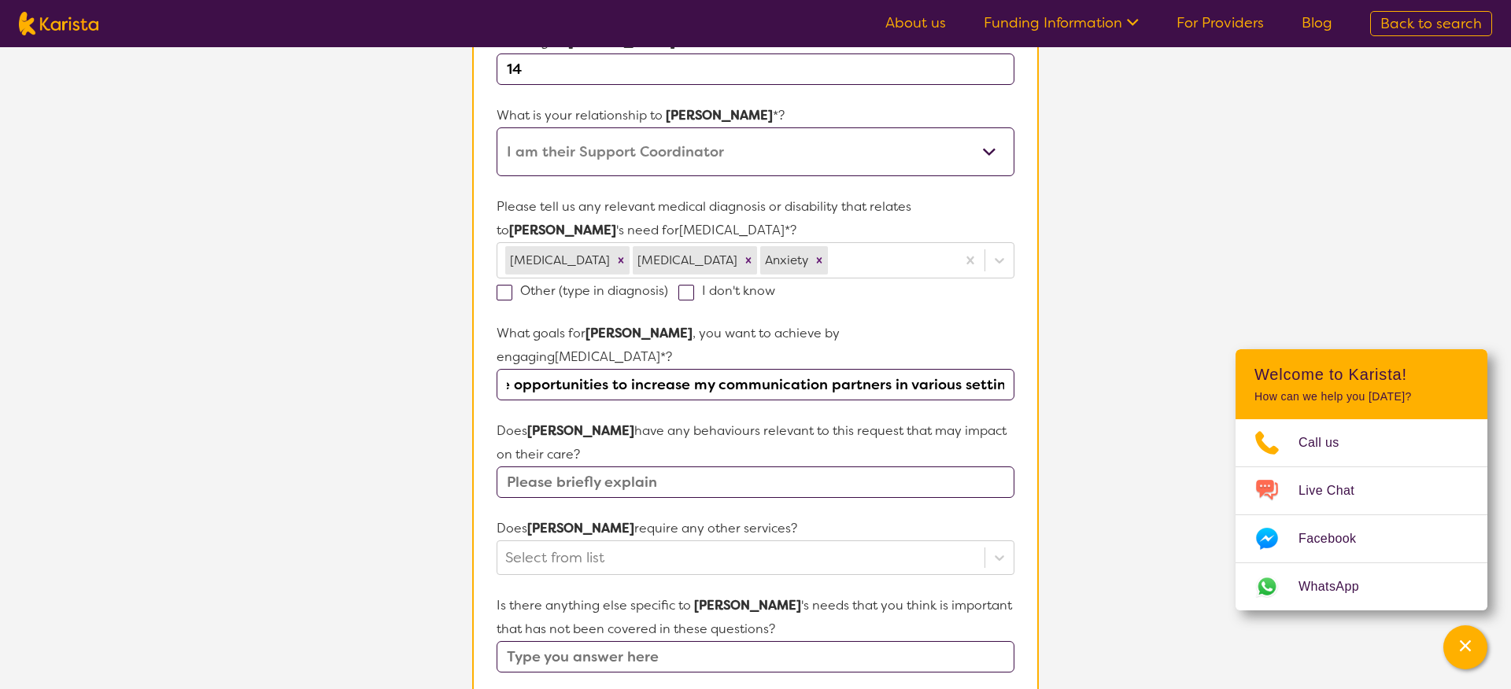
type input "I would like to continue developing my communication skills, particularly havin…"
click at [785, 467] on input "text" at bounding box center [756, 482] width 518 height 31
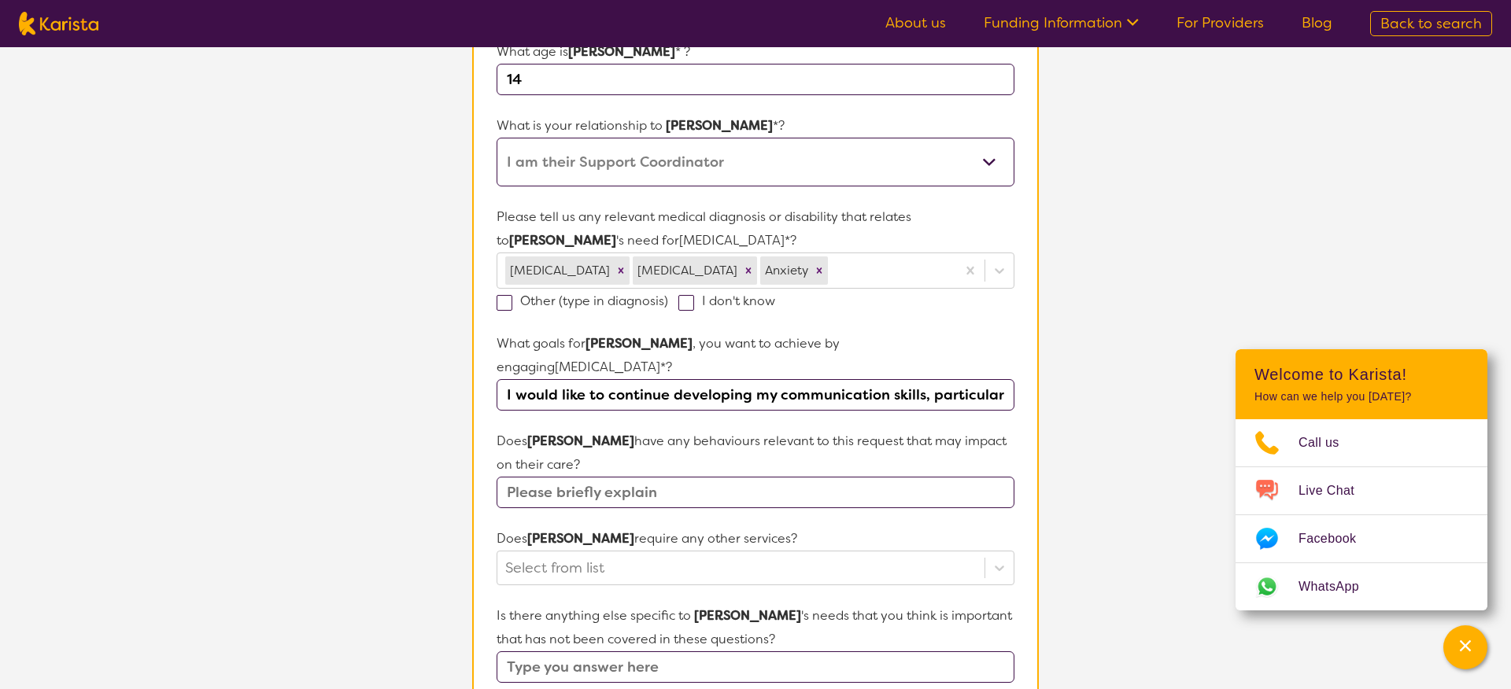
scroll to position [290, 0]
type input "kicking, pulling hair, throwing objects at others, scratching"
click at [732, 550] on div "Select from list" at bounding box center [756, 567] width 518 height 35
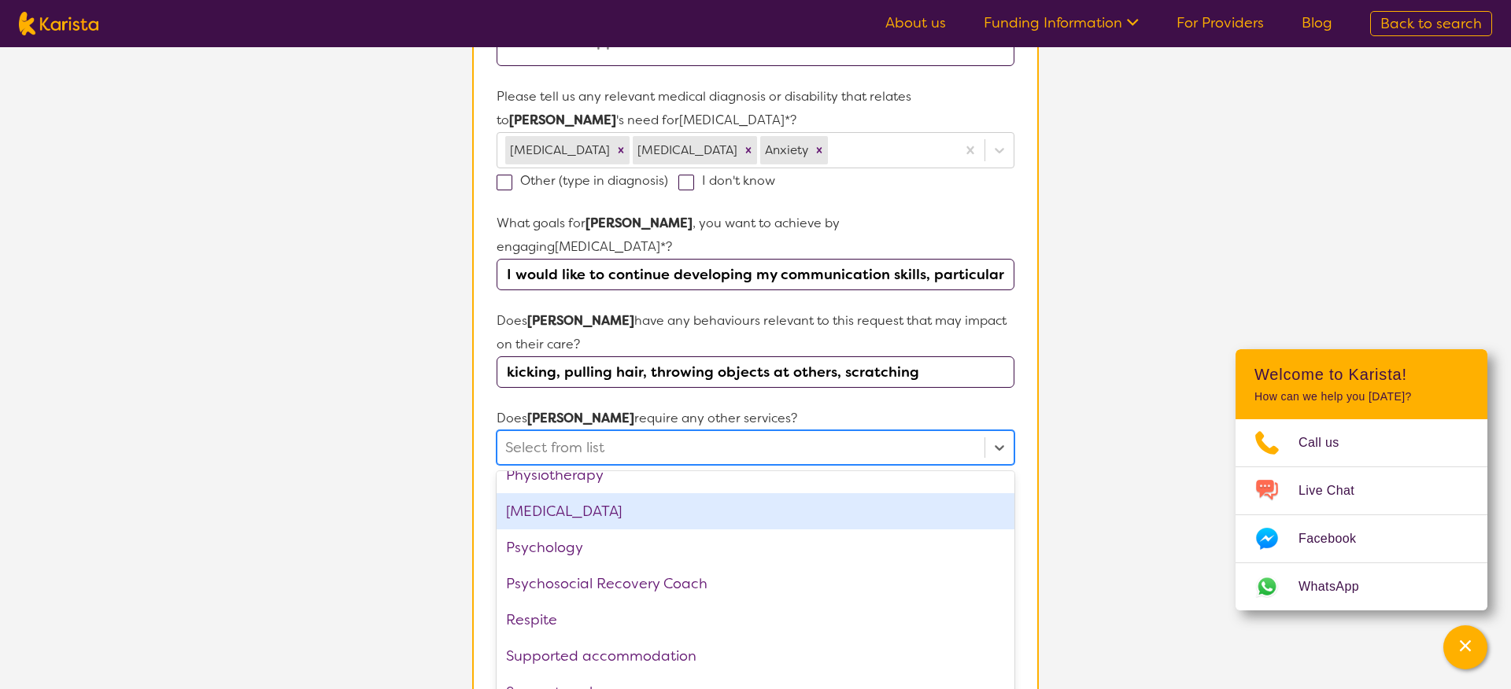
scroll to position [530, 0]
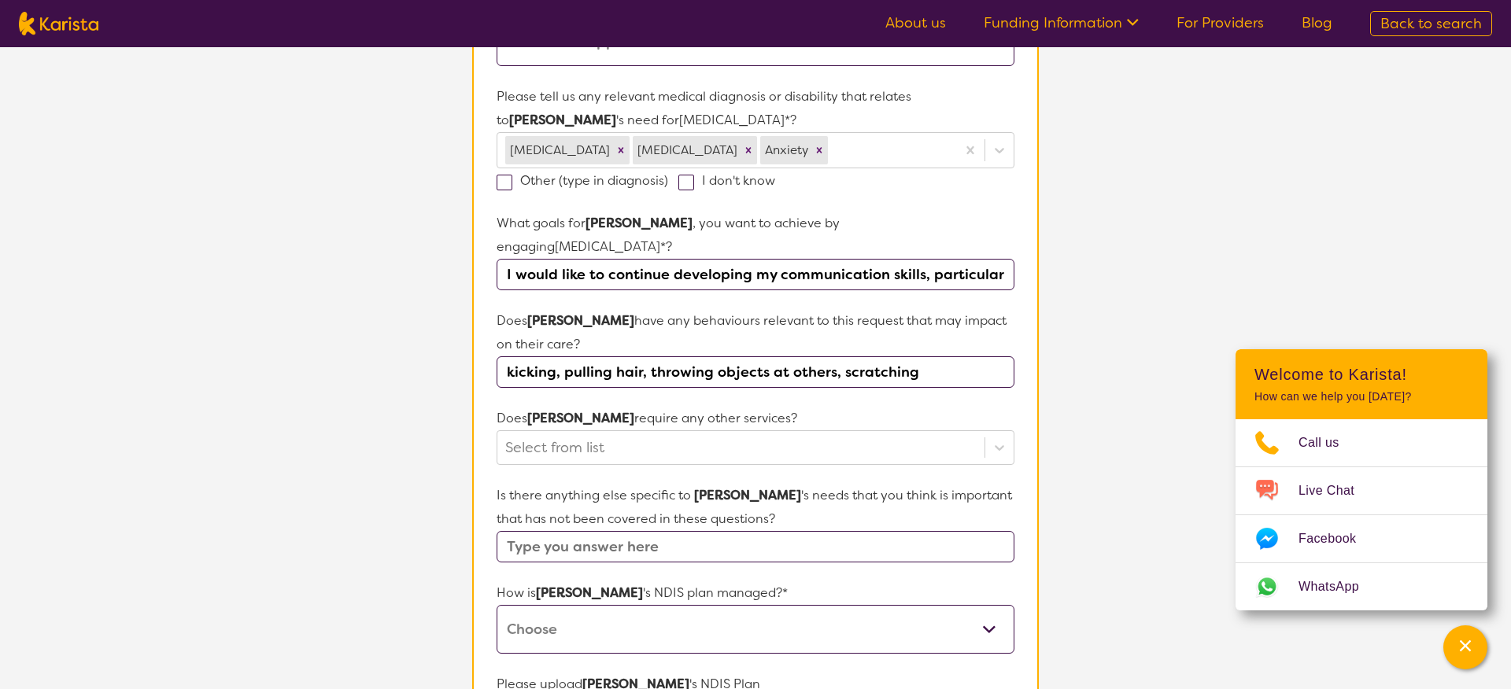
click at [407, 497] on section "L About You 2 Participant Details 3 Confirmation Participant Details & Service …" at bounding box center [755, 343] width 1511 height 1413
click at [637, 434] on div at bounding box center [740, 447] width 471 height 27
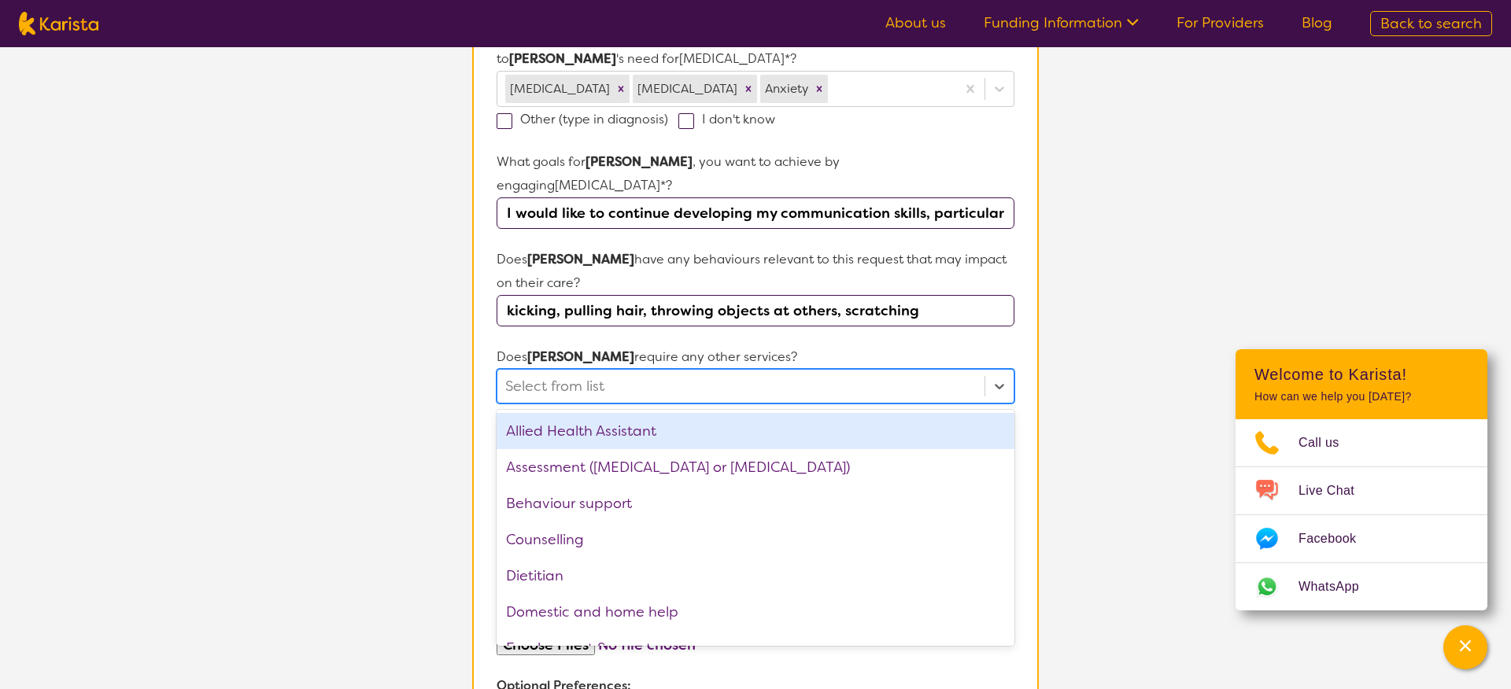
scroll to position [475, 0]
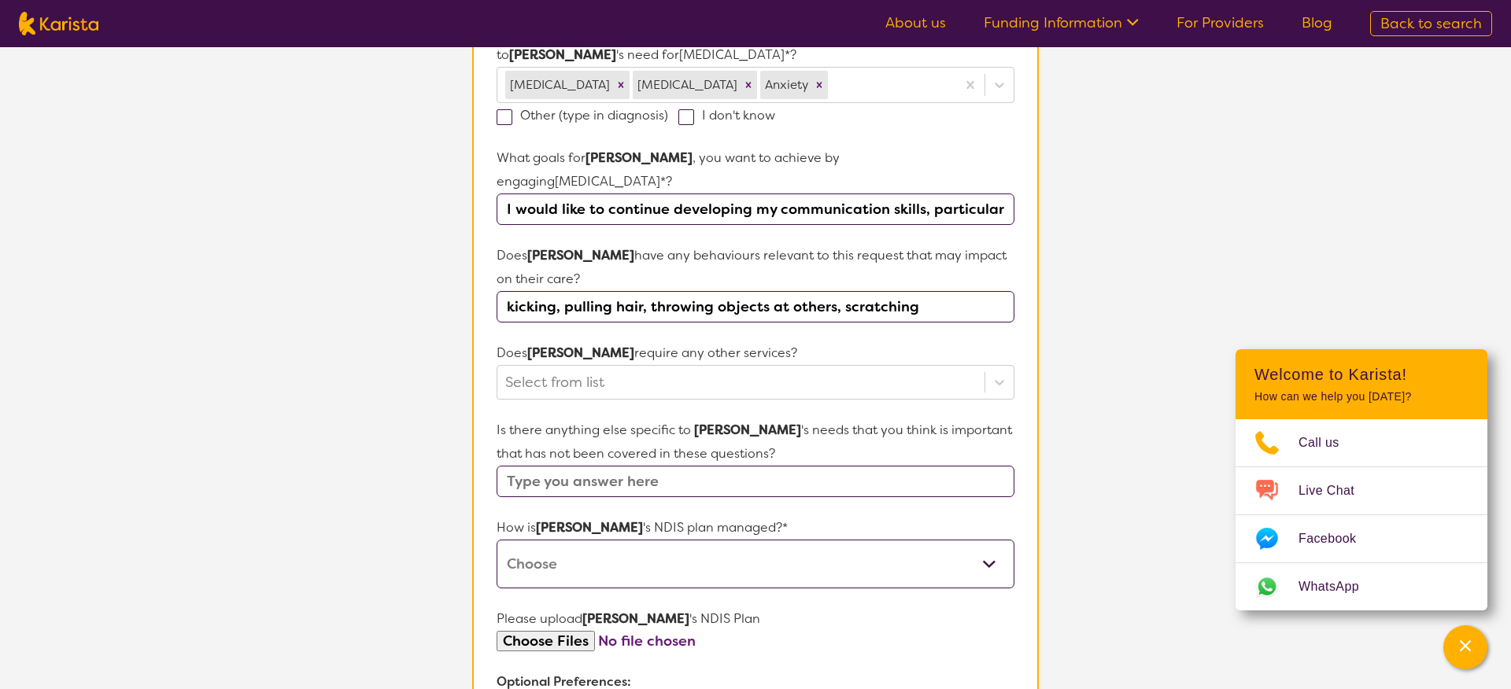
click at [372, 427] on section "L About You 2 Participant Details 3 Confirmation Participant Details & Service …" at bounding box center [755, 278] width 1511 height 1413
click at [583, 466] on input "text" at bounding box center [756, 481] width 518 height 31
type input "[PERSON_NAME] use AAC device"
click at [464, 500] on section "Participant Details & Service Preferences Name of participant First Name* [PERS…" at bounding box center [755, 315] width 604 height 1337
click at [645, 540] on select "Self-managed NDIS plan Managed by a registered plan management provider (not th…" at bounding box center [756, 564] width 518 height 49
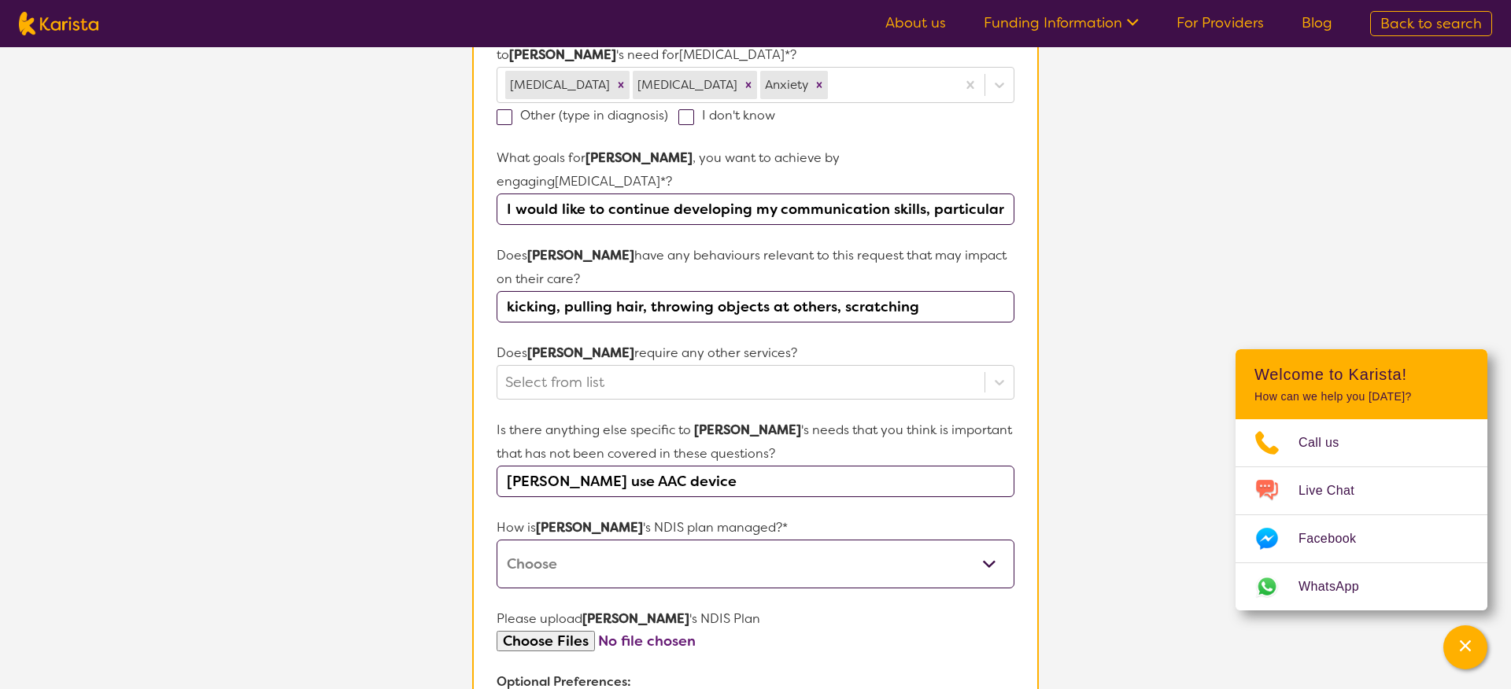
select select "Self Managed"
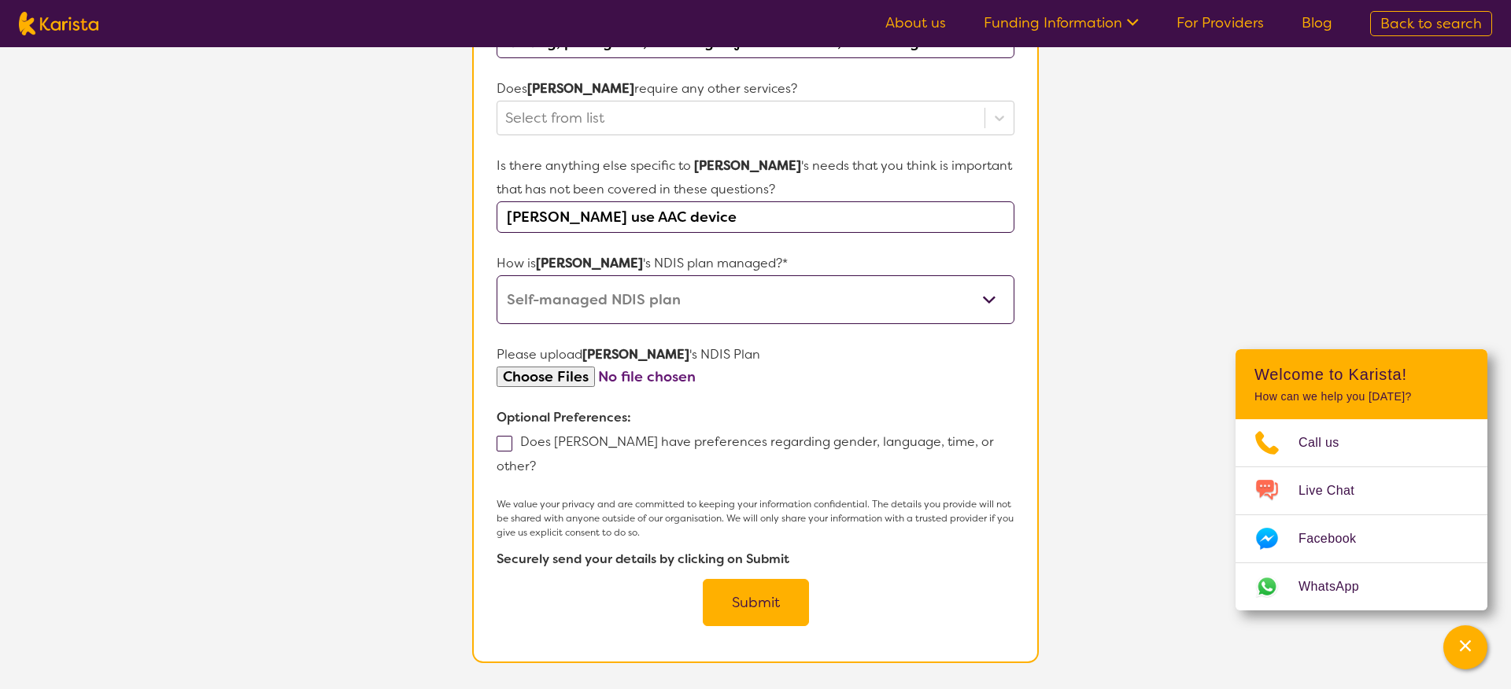
scroll to position [741, 0]
click at [498, 434] on span at bounding box center [505, 442] width 16 height 16
click at [536, 459] on input "Does [PERSON_NAME] have preferences regarding gender, language, time, or other?" at bounding box center [541, 464] width 10 height 10
checkbox input "true"
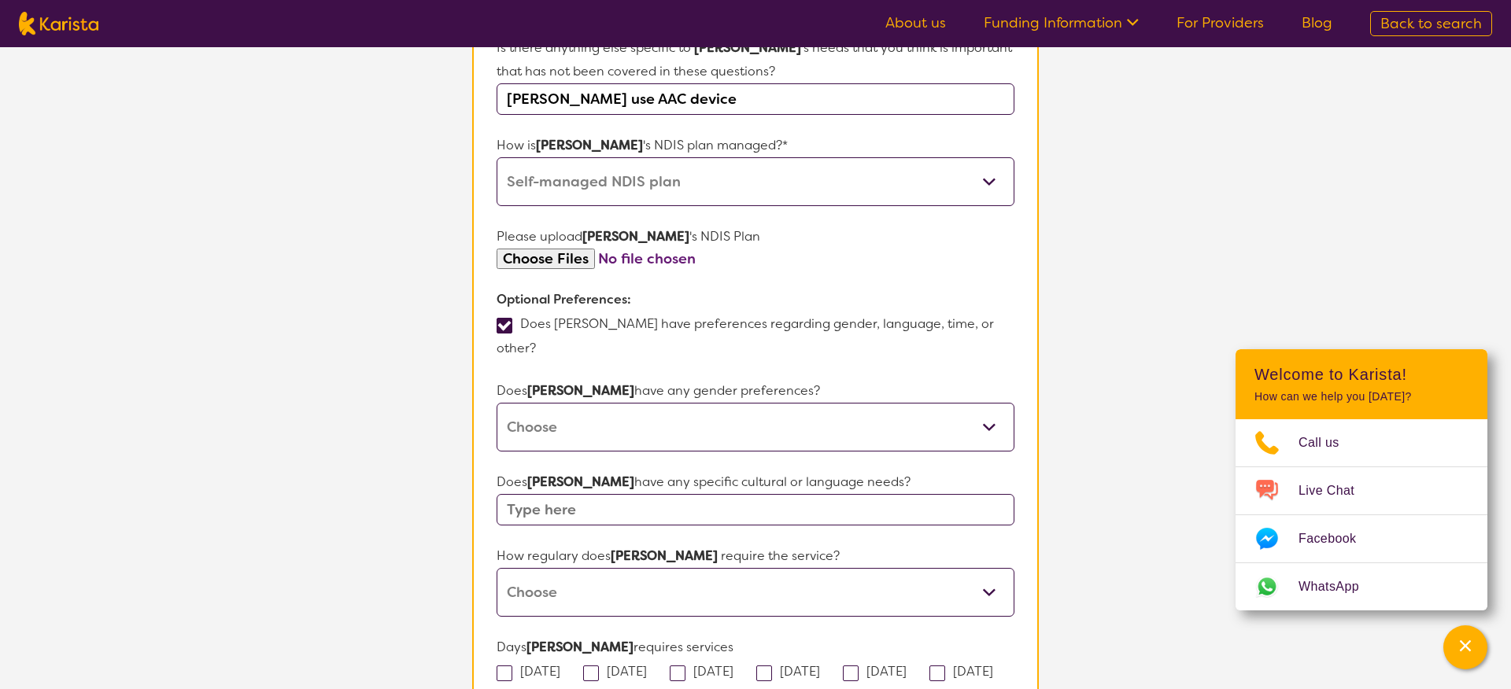
scroll to position [875, 0]
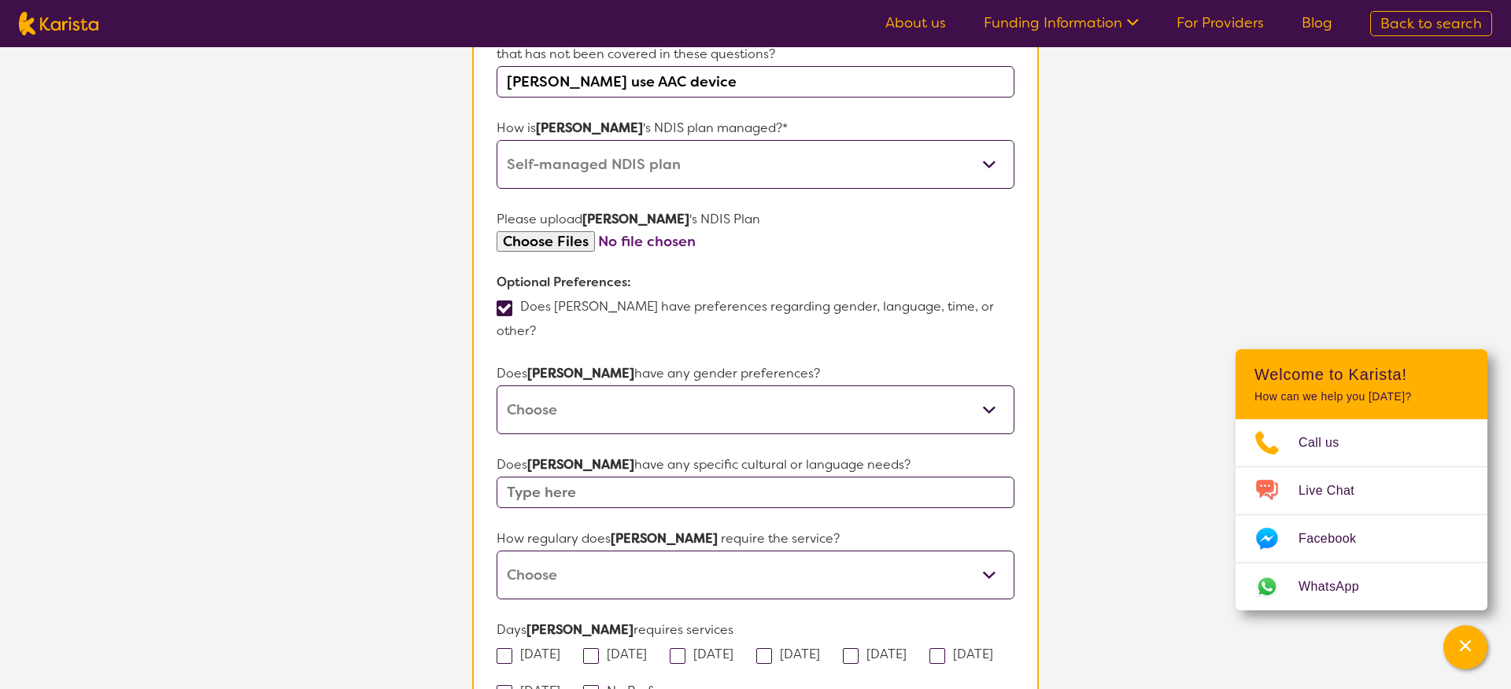
click at [652, 386] on select "[DEMOGRAPHIC_DATA] [DEMOGRAPHIC_DATA] Other No Preference" at bounding box center [756, 410] width 518 height 49
select select "No preference"
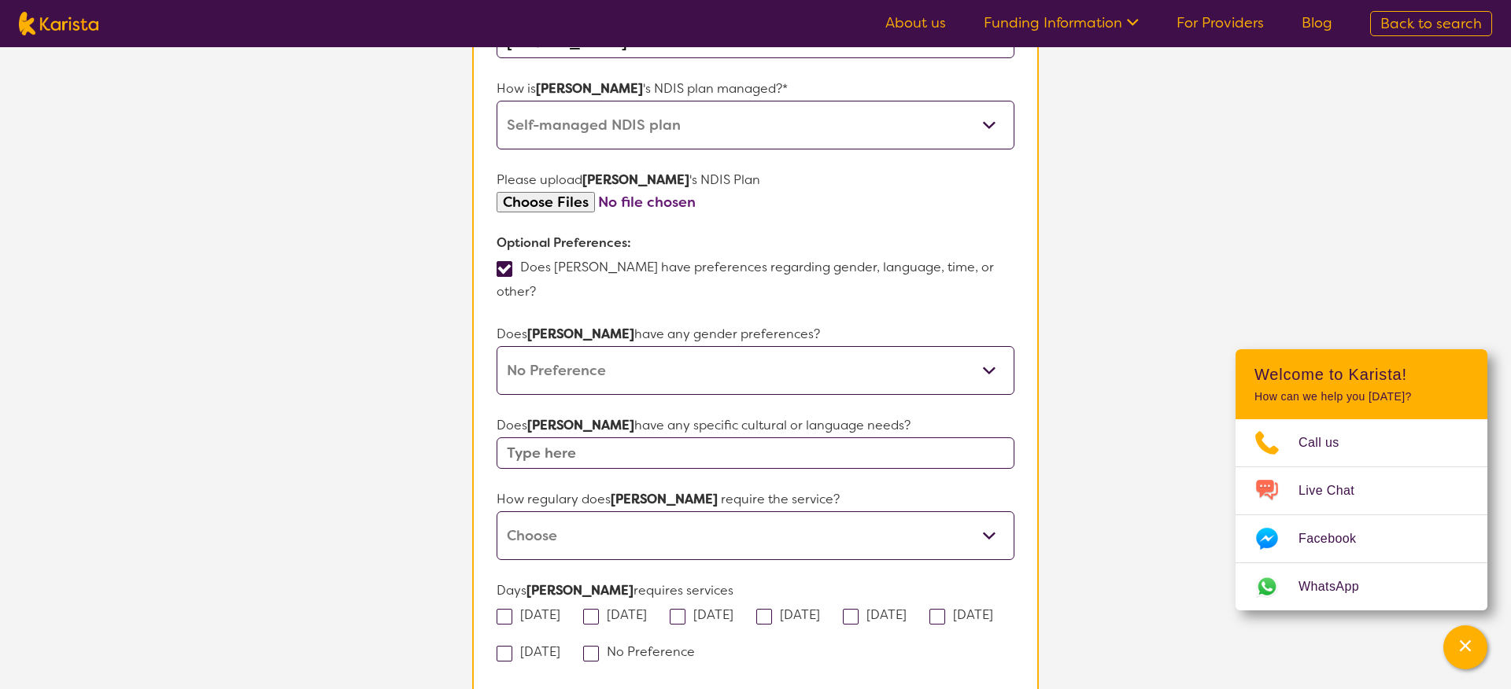
click at [688, 438] on input "text" at bounding box center [756, 453] width 518 height 31
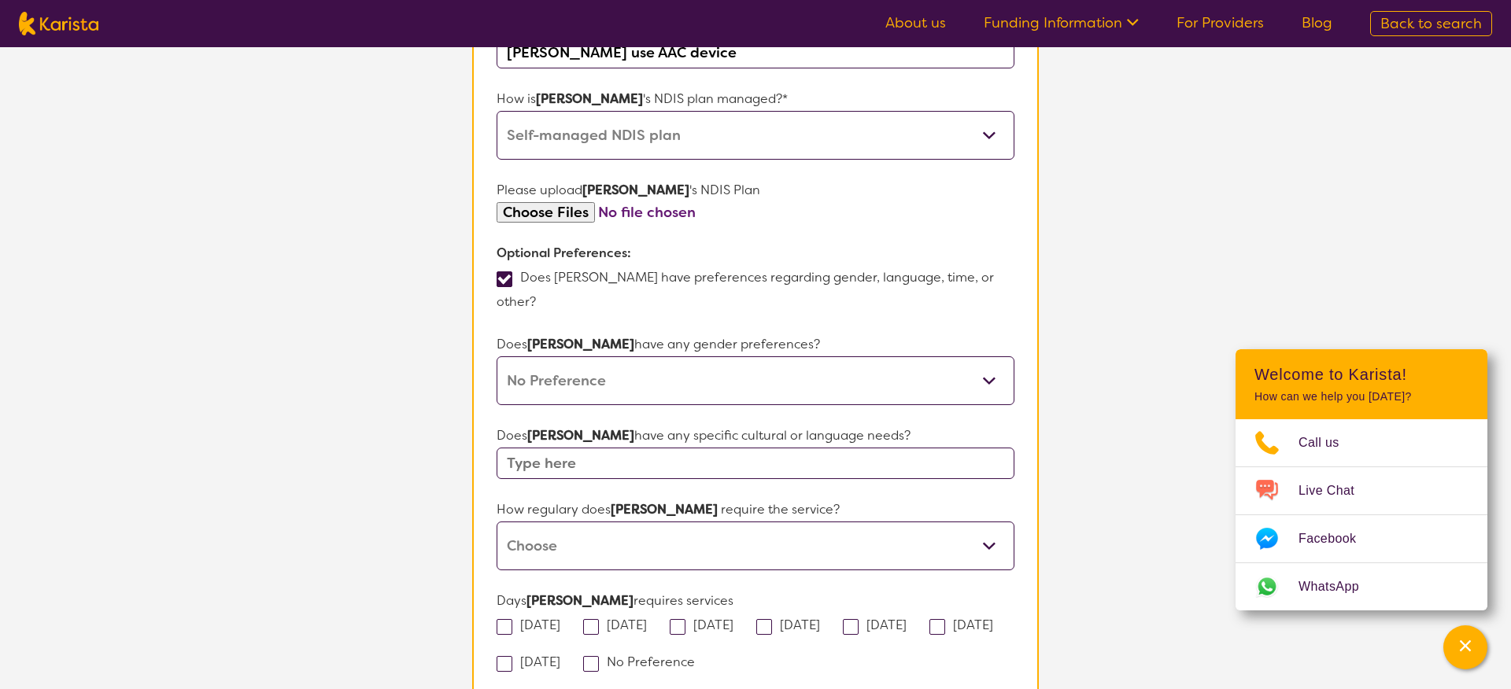
scroll to position [899, 0]
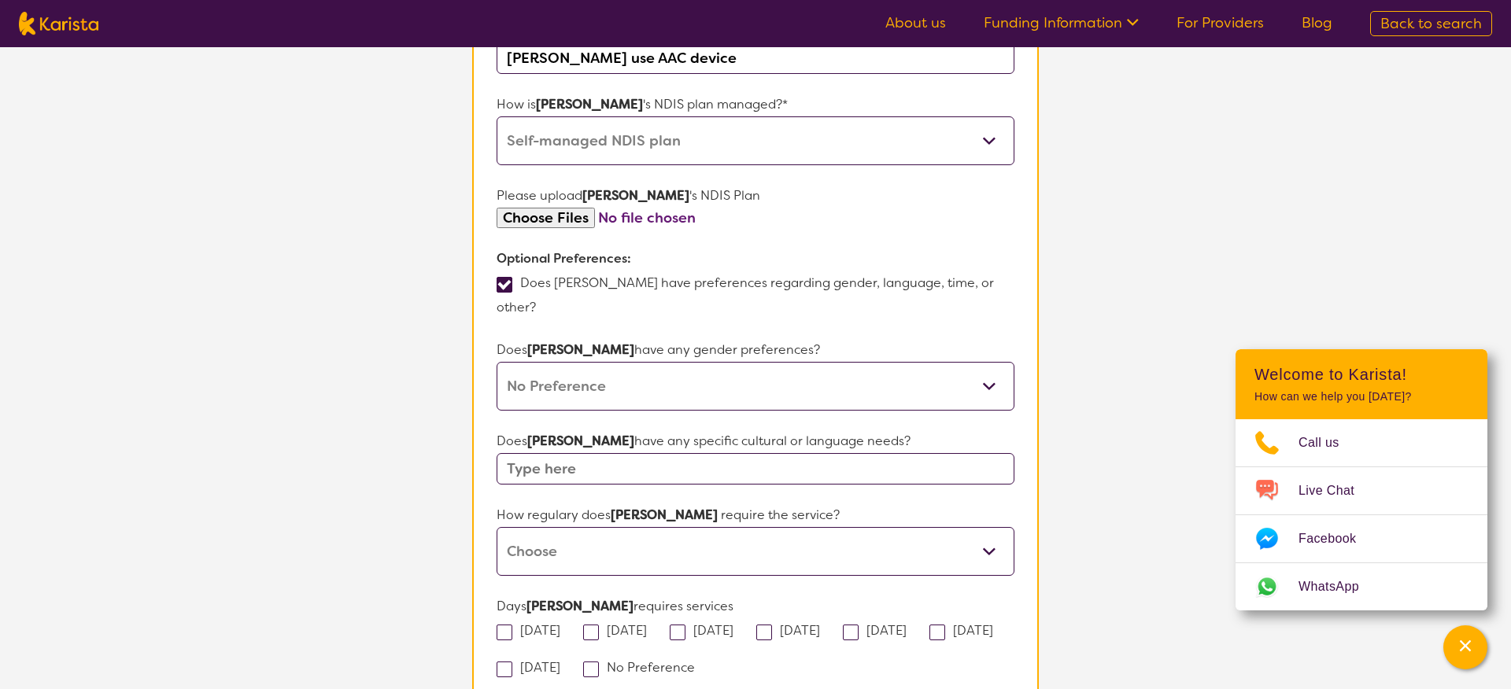
click at [700, 527] on select "Daily Twice a week Weekly Every fortnight Monthly Other" at bounding box center [756, 551] width 518 height 49
select select "Weekly"
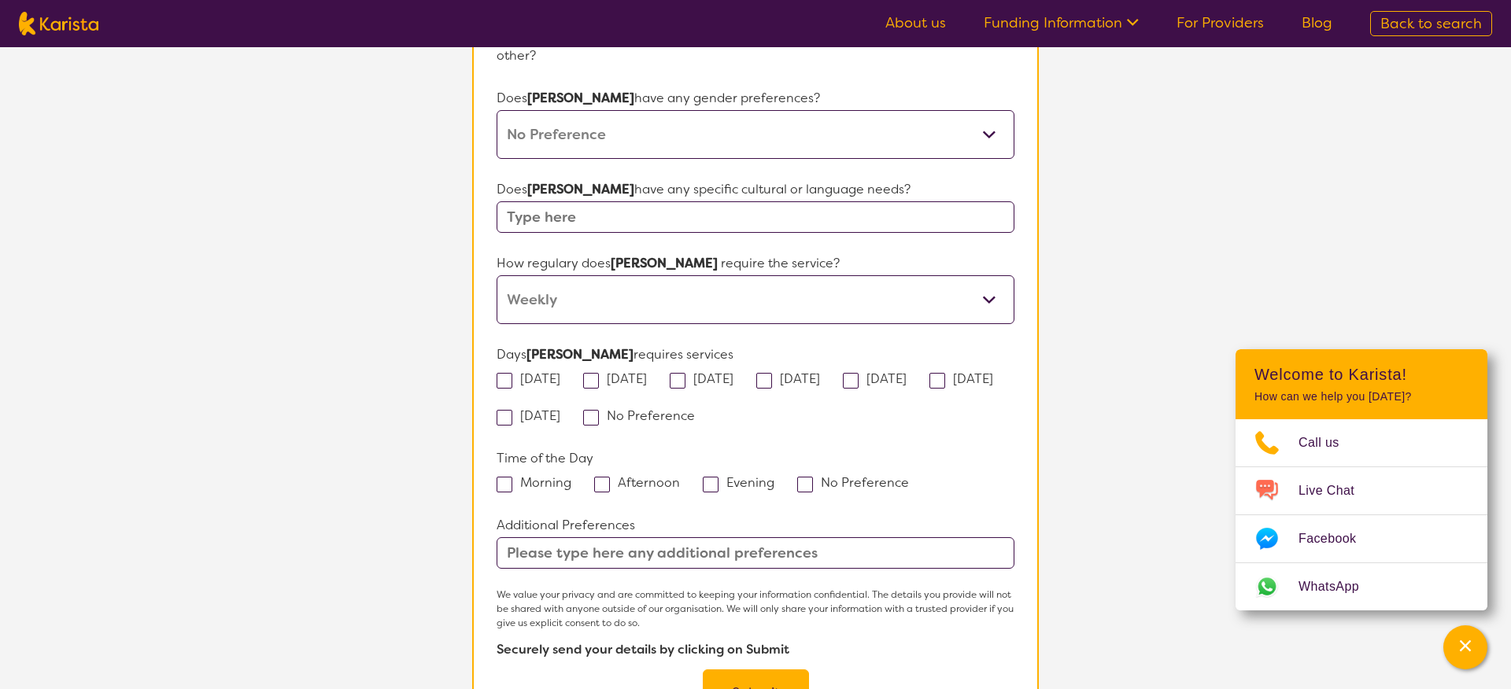
scroll to position [1151, 0]
click at [599, 409] on span at bounding box center [591, 417] width 16 height 16
click at [702, 409] on input "No Preference" at bounding box center [700, 414] width 10 height 10
checkbox input "true"
click at [608, 476] on span at bounding box center [602, 484] width 16 height 16
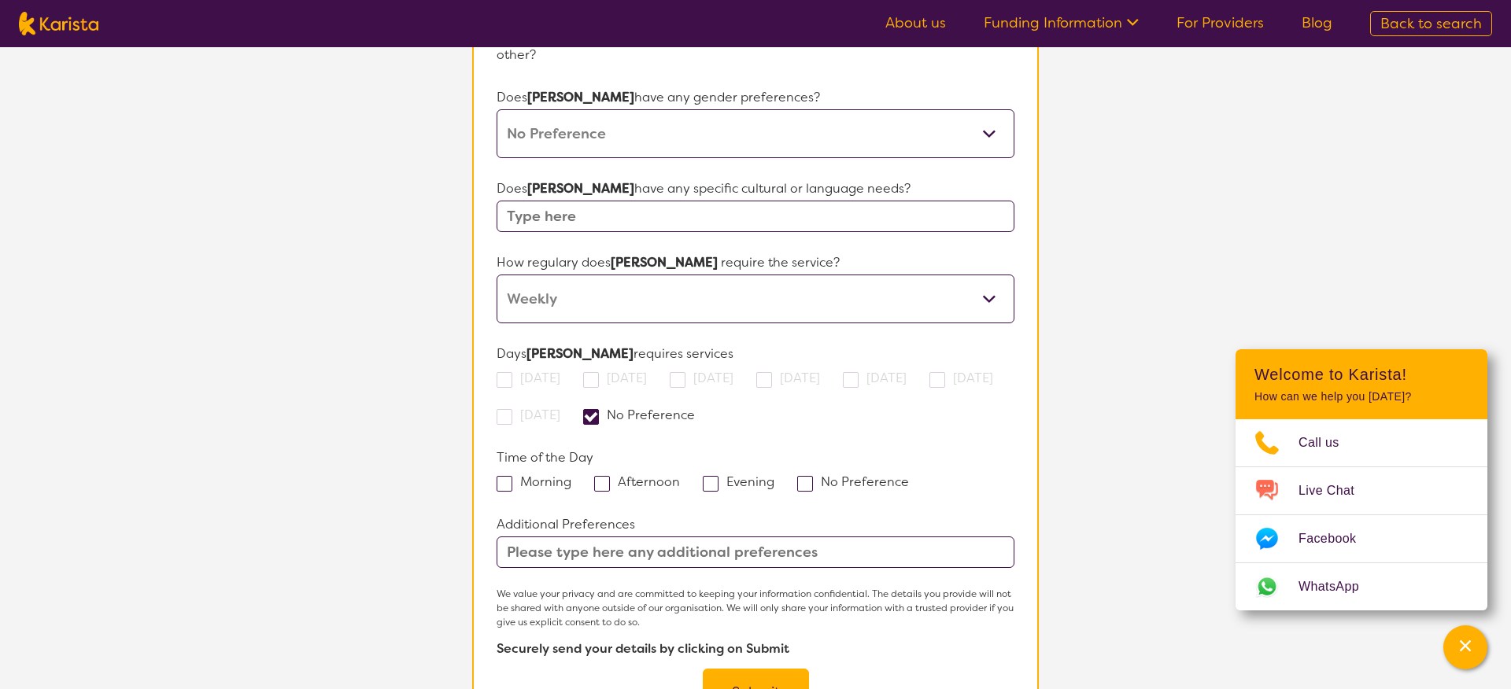
click at [680, 476] on input "Afternoon" at bounding box center [685, 481] width 10 height 10
checkbox input "true"
click at [711, 476] on span at bounding box center [711, 484] width 16 height 16
click at [774, 476] on input "Evening" at bounding box center [779, 481] width 10 height 10
checkbox input "true"
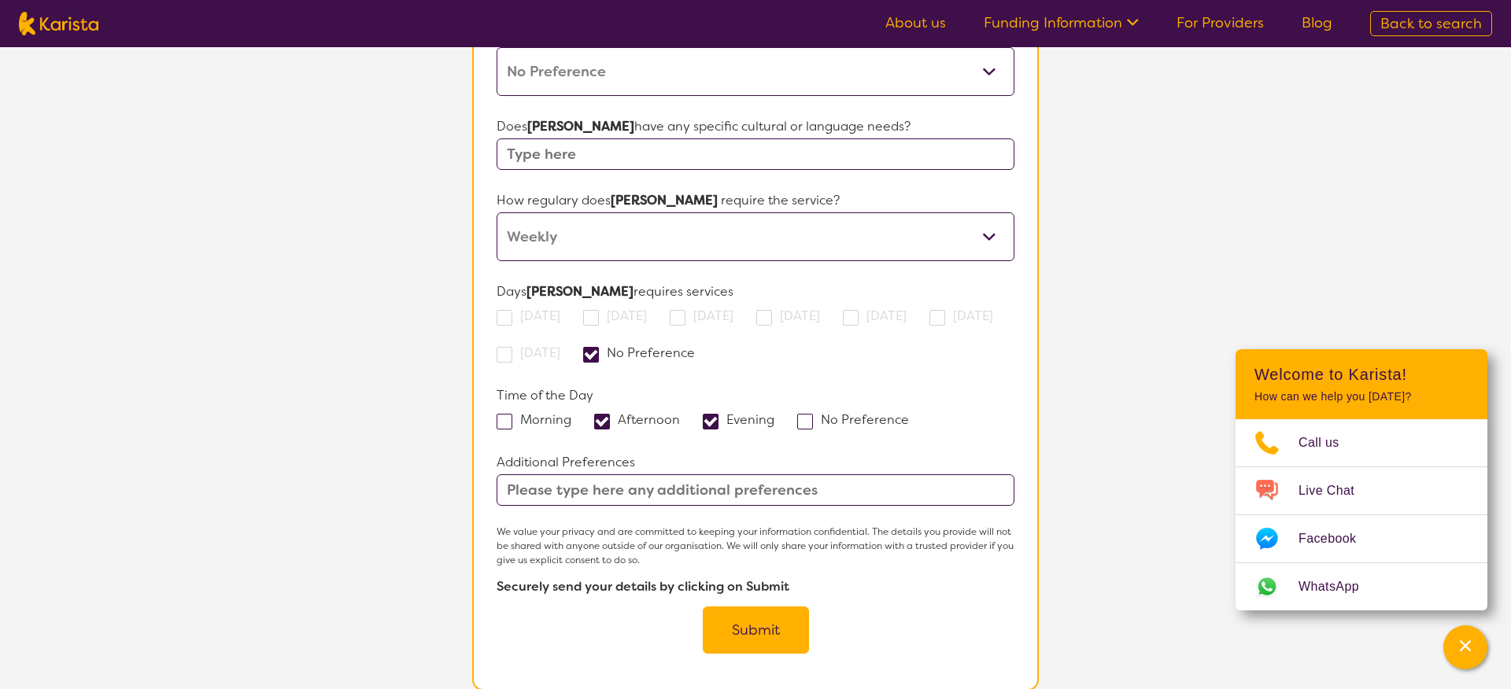
scroll to position [1224, 0]
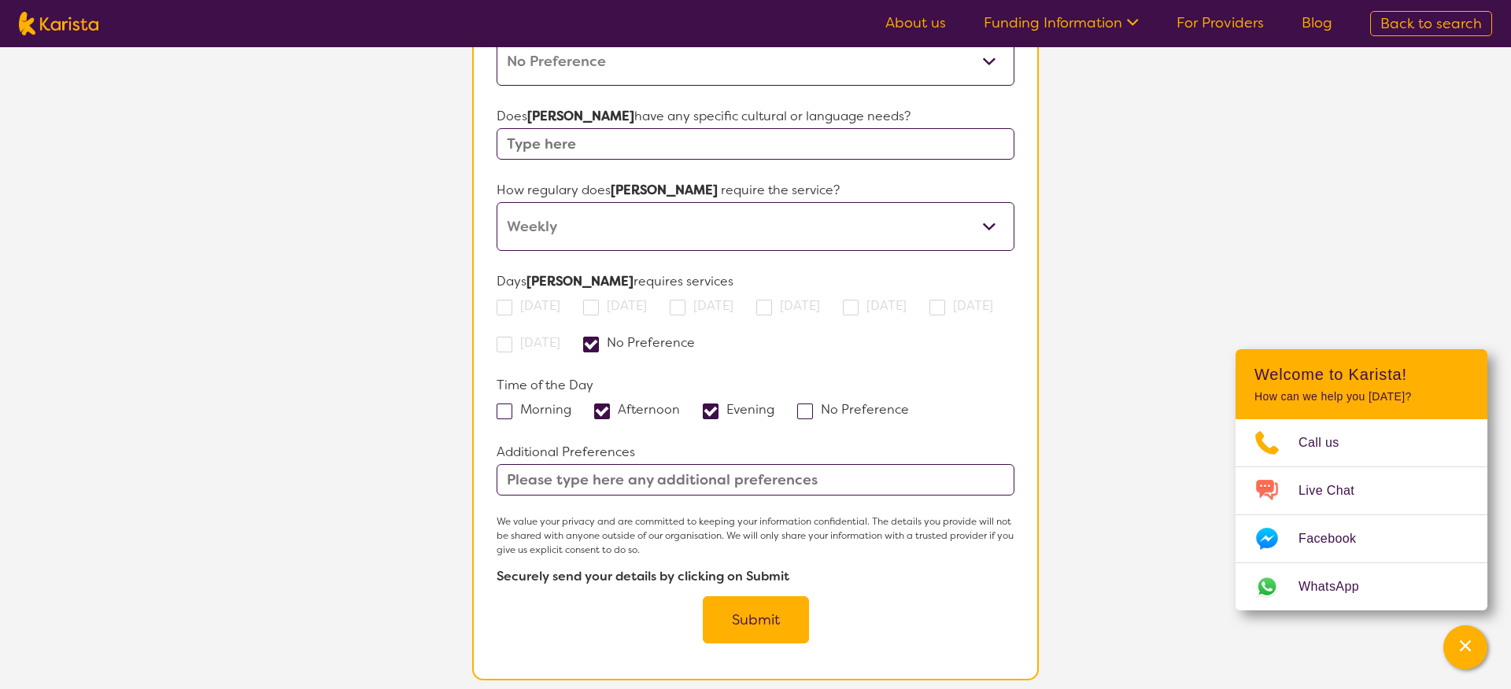
click at [834, 464] on input "text" at bounding box center [756, 479] width 518 height 31
type input "after school hours"
click at [760, 597] on button "Submit" at bounding box center [756, 620] width 106 height 47
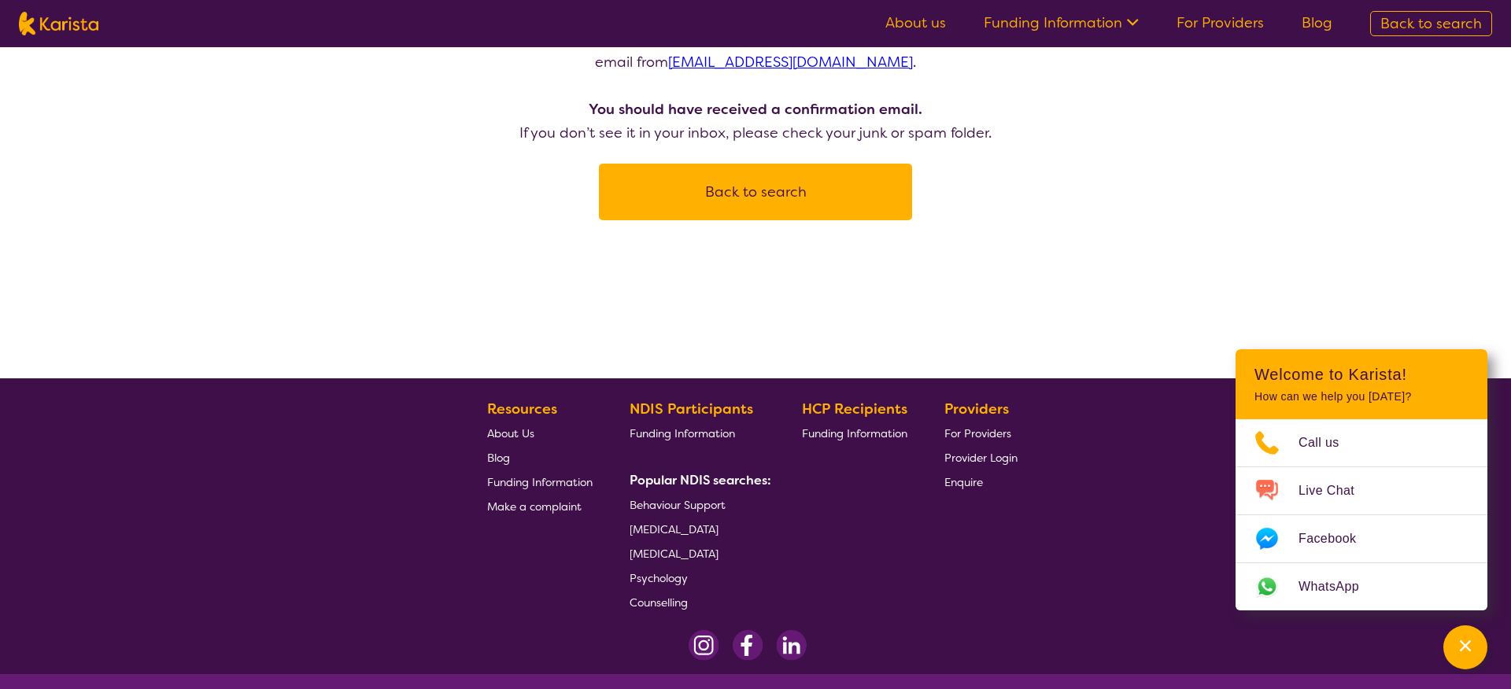
scroll to position [292, 0]
